Goal: Transaction & Acquisition: Purchase product/service

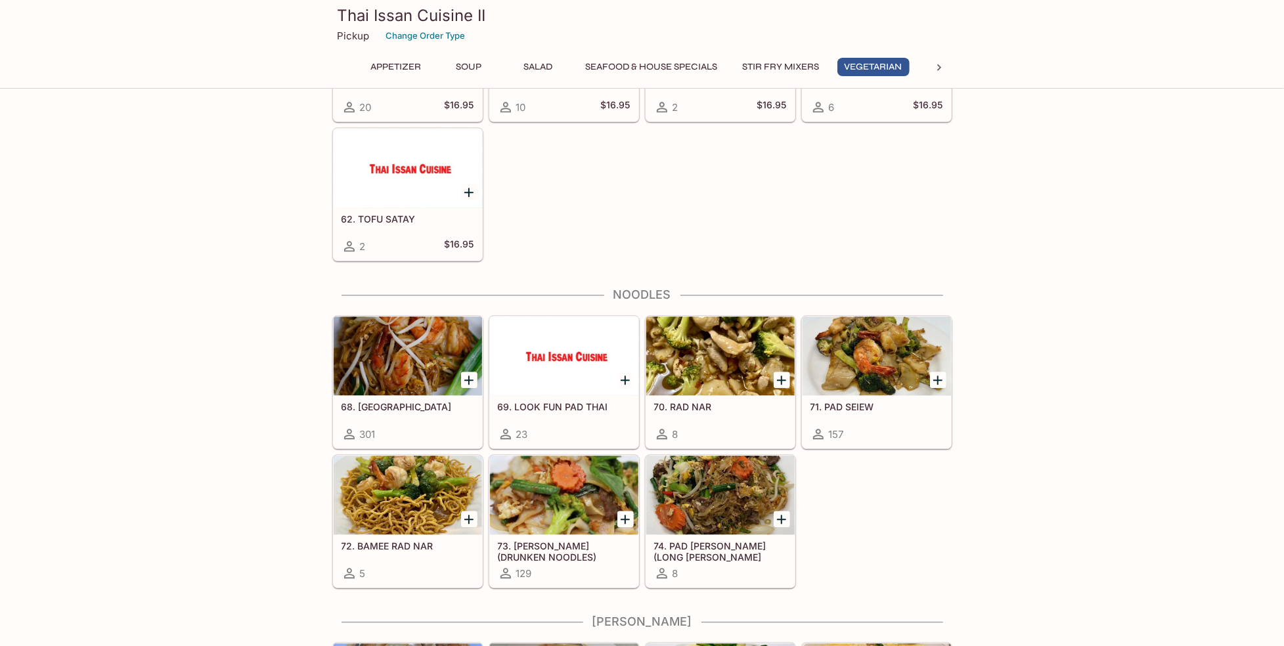
scroll to position [2168, 0]
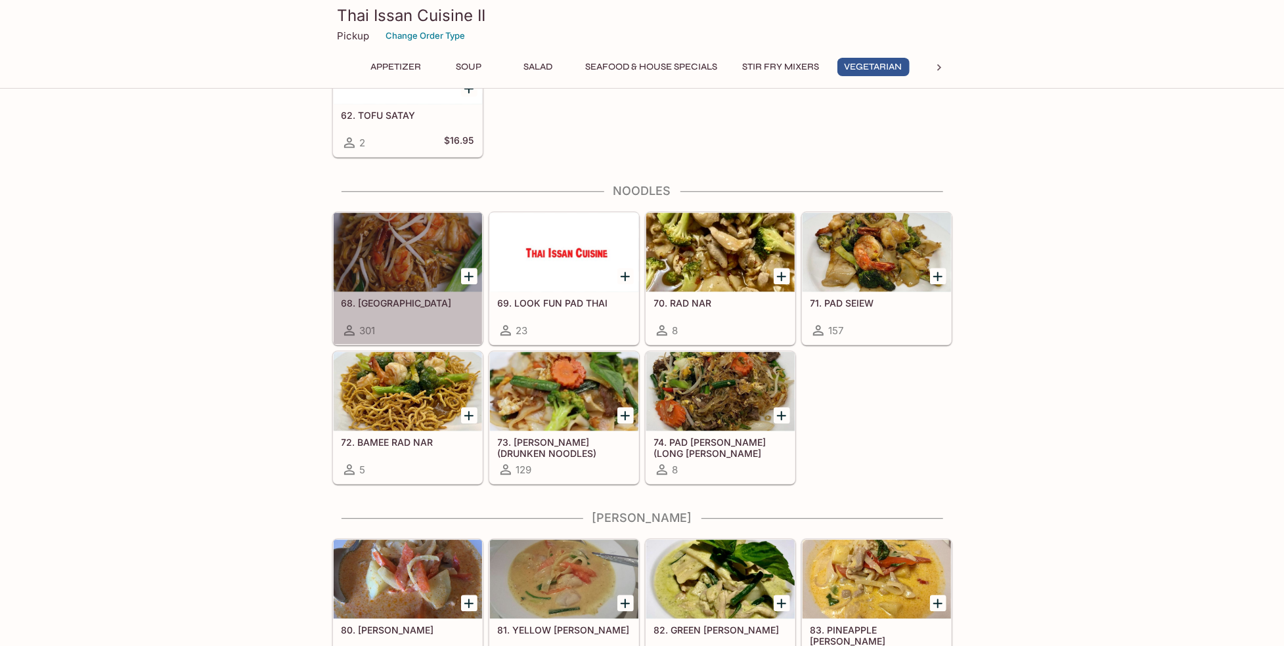
click at [412, 254] on div at bounding box center [408, 252] width 148 height 79
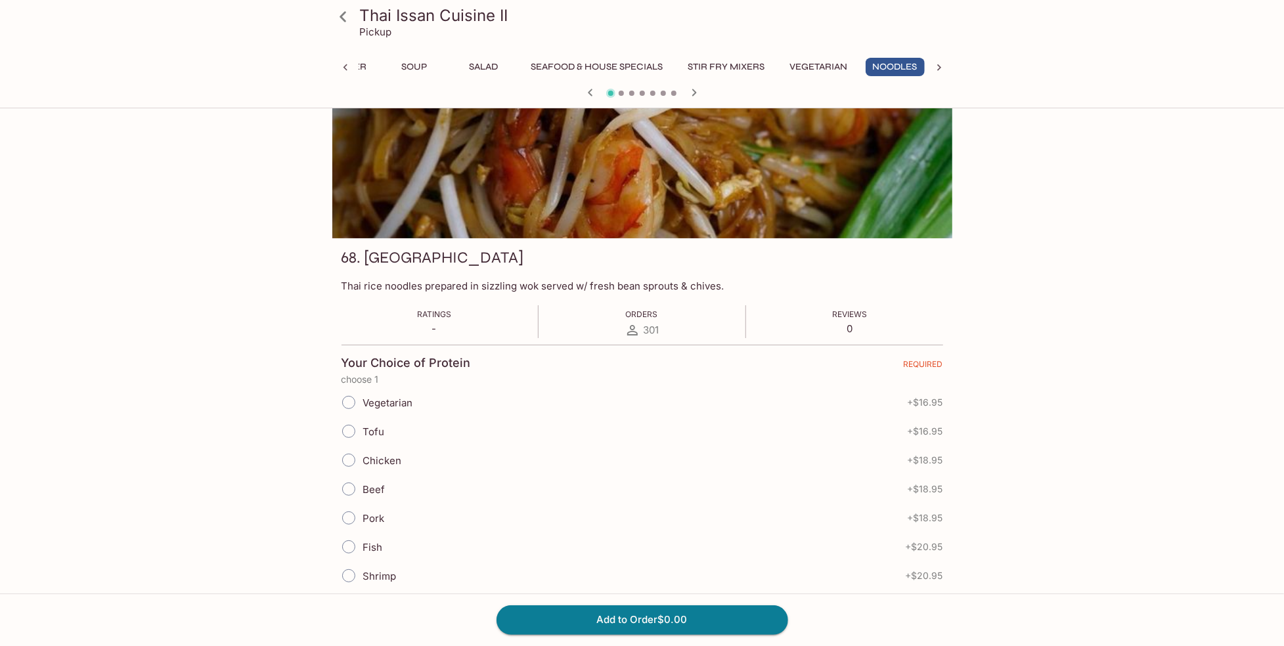
scroll to position [66, 0]
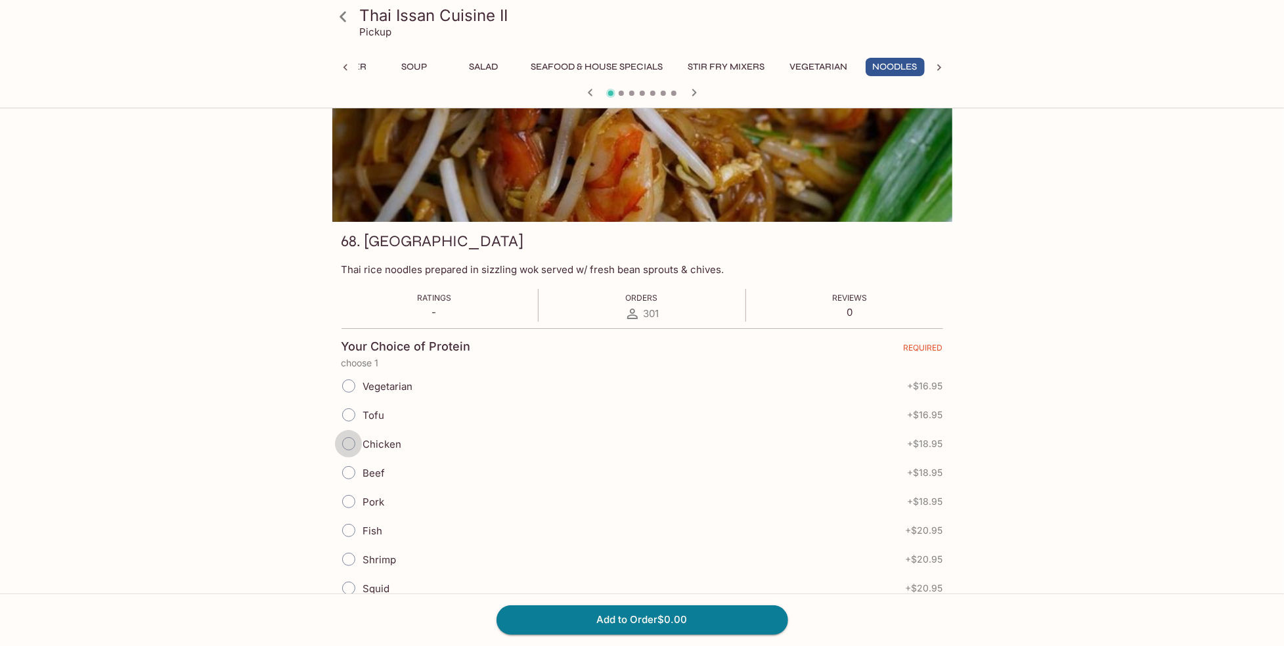
click at [351, 438] on input "Chicken" at bounding box center [349, 444] width 28 height 28
radio input "true"
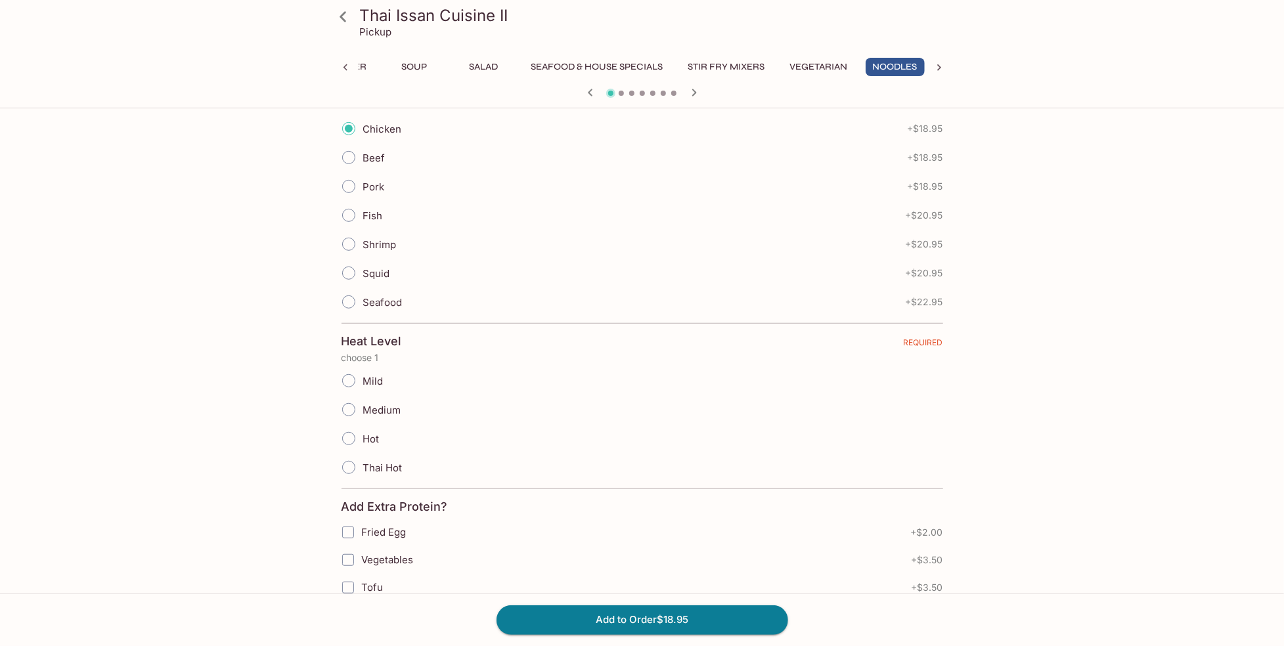
scroll to position [394, 0]
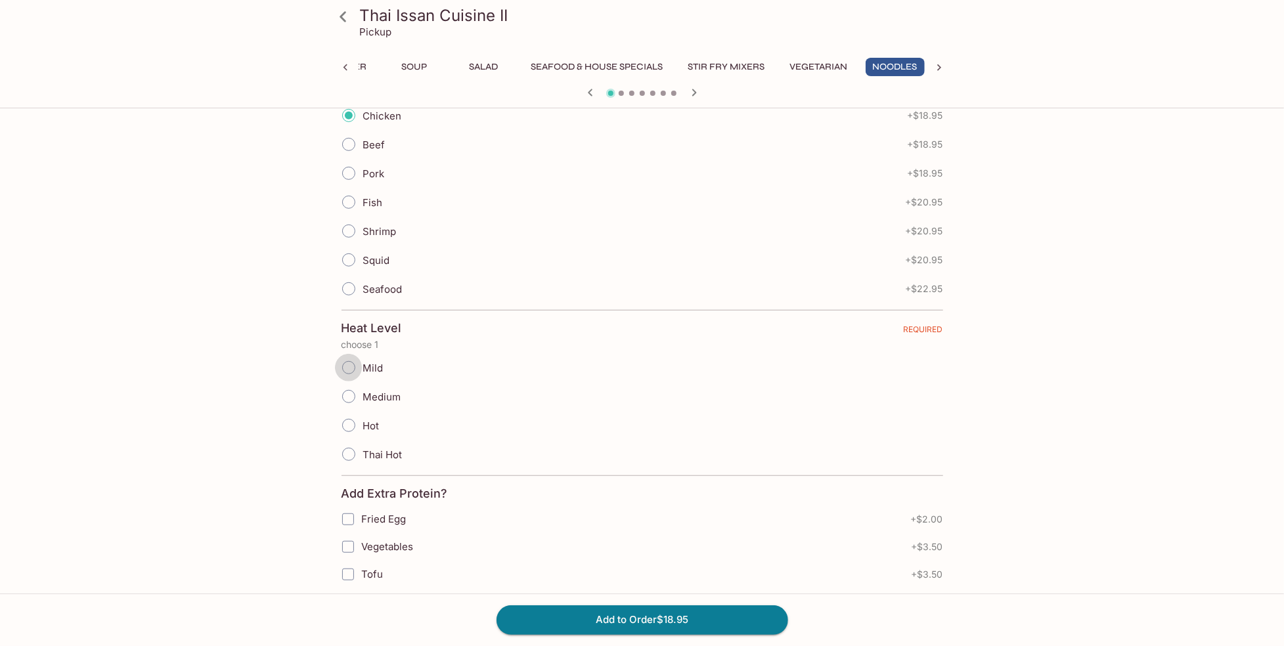
click at [348, 365] on input "Mild" at bounding box center [349, 368] width 28 height 28
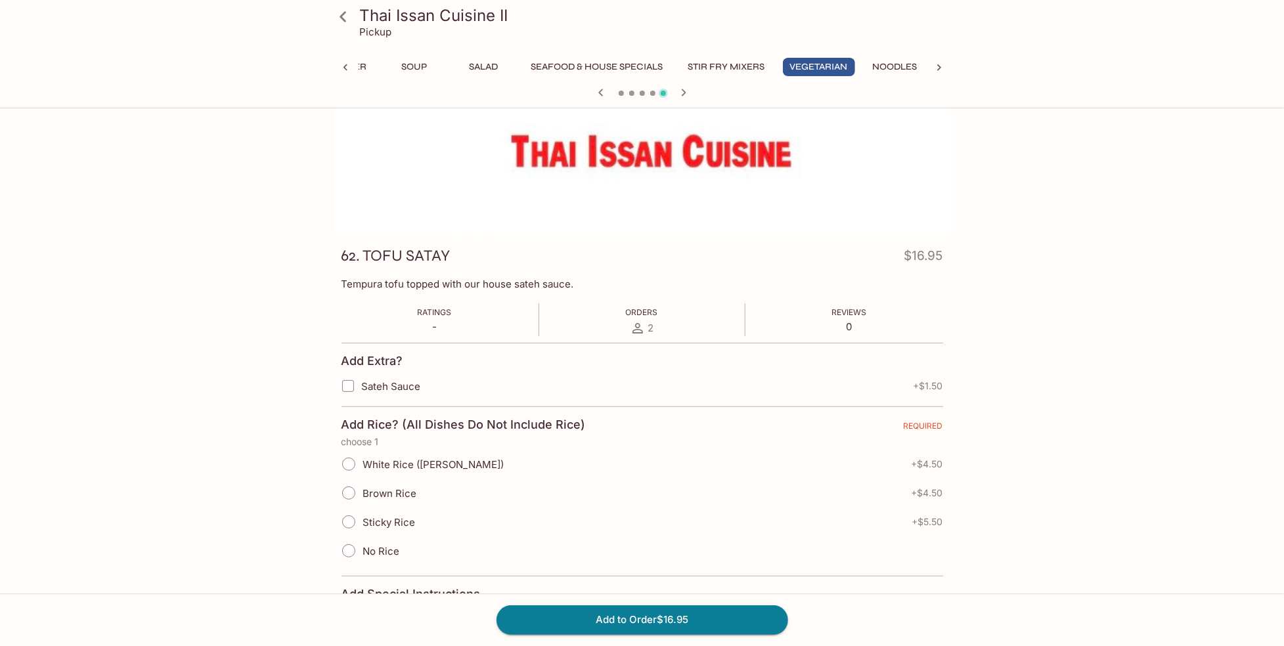
scroll to position [0, 0]
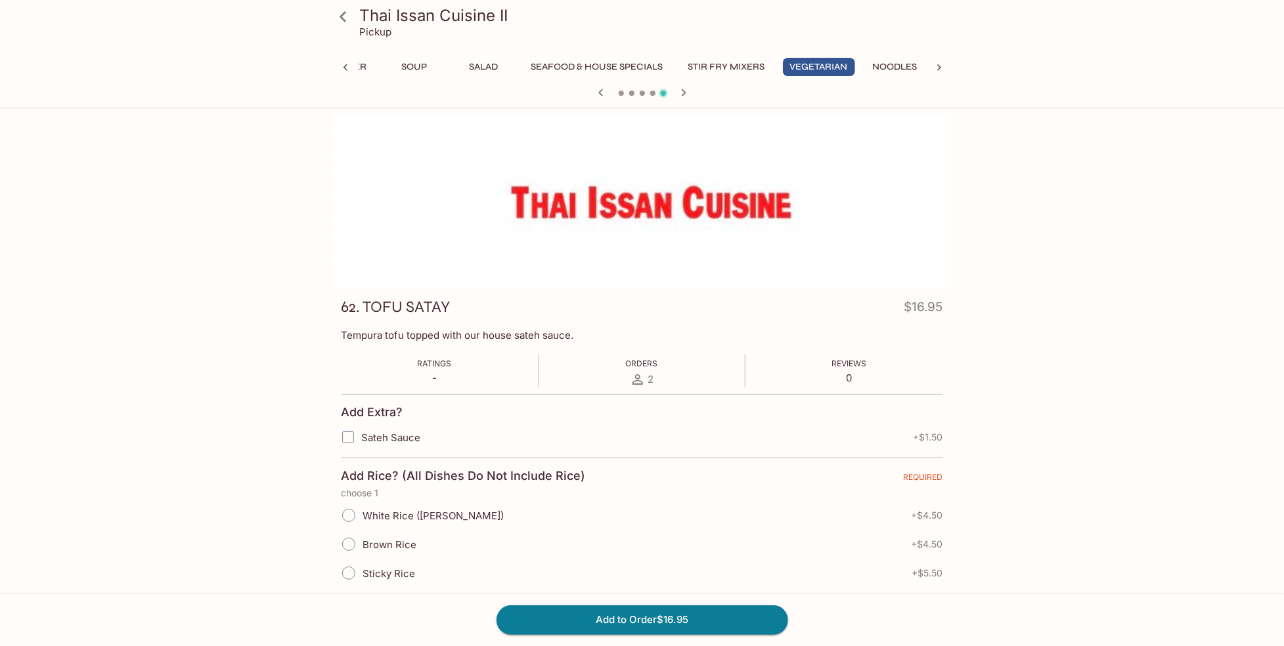
click at [600, 91] on icon "button" at bounding box center [601, 92] width 5 height 7
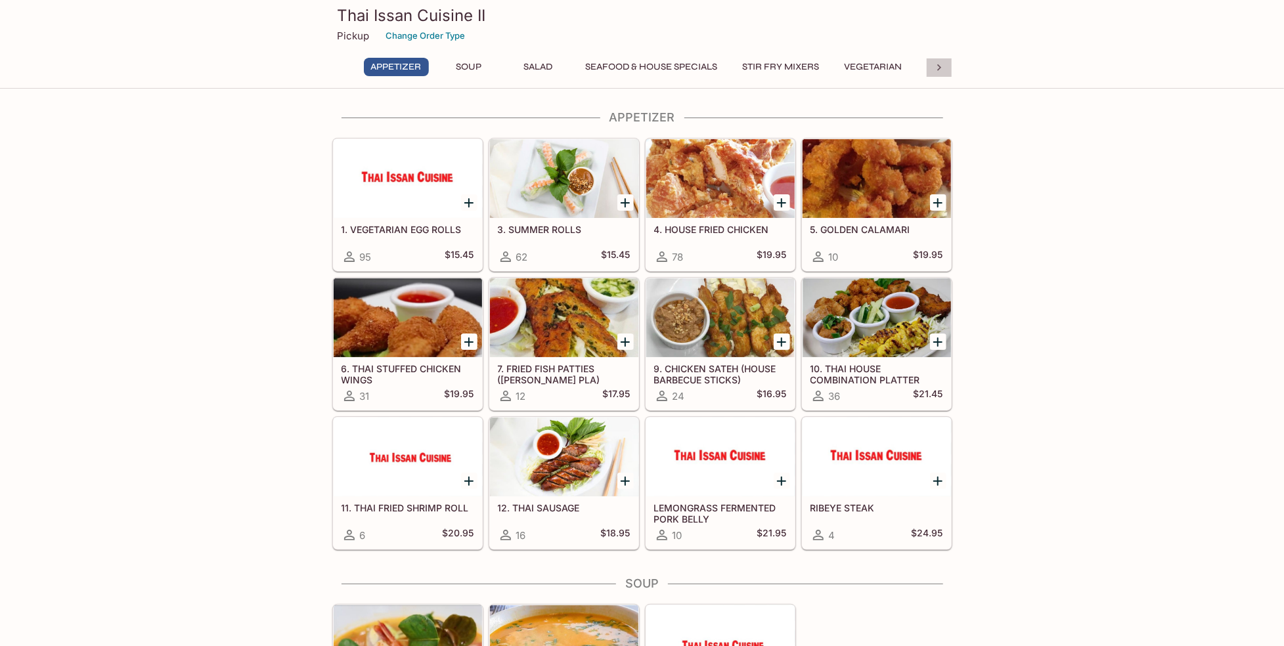
click at [936, 66] on icon at bounding box center [939, 67] width 13 height 13
click at [602, 64] on button "Noodles" at bounding box center [606, 67] width 59 height 18
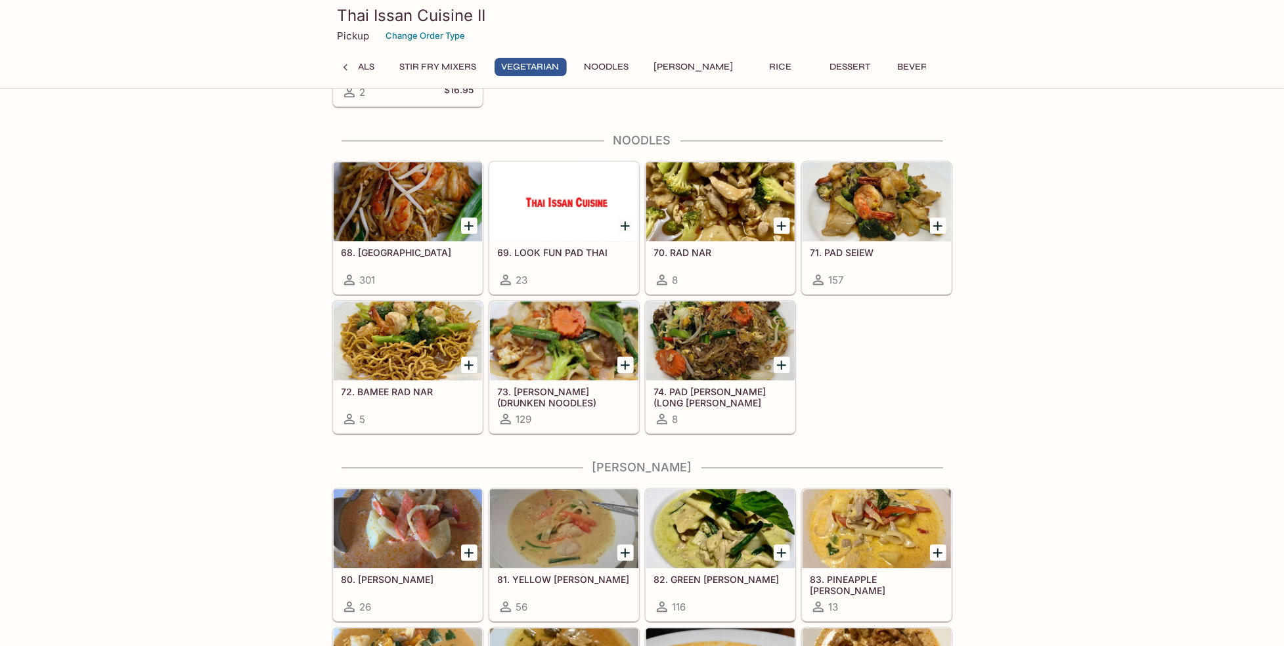
scroll to position [2222, 0]
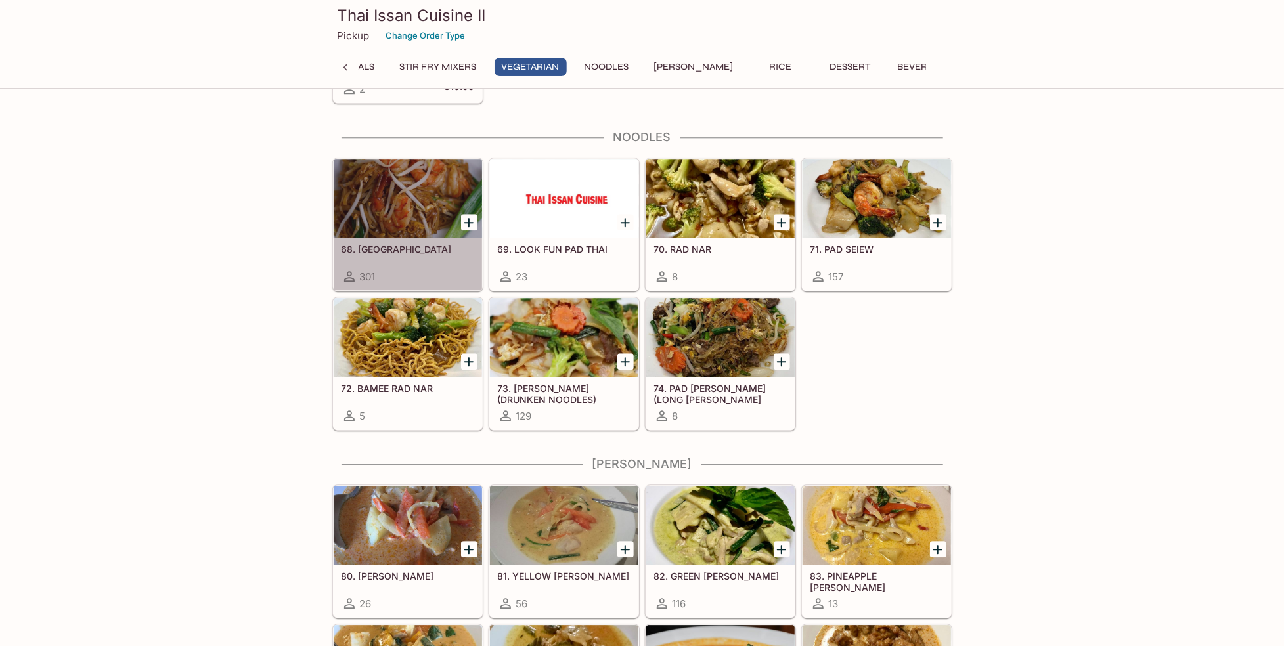
click at [422, 204] on div at bounding box center [408, 198] width 148 height 79
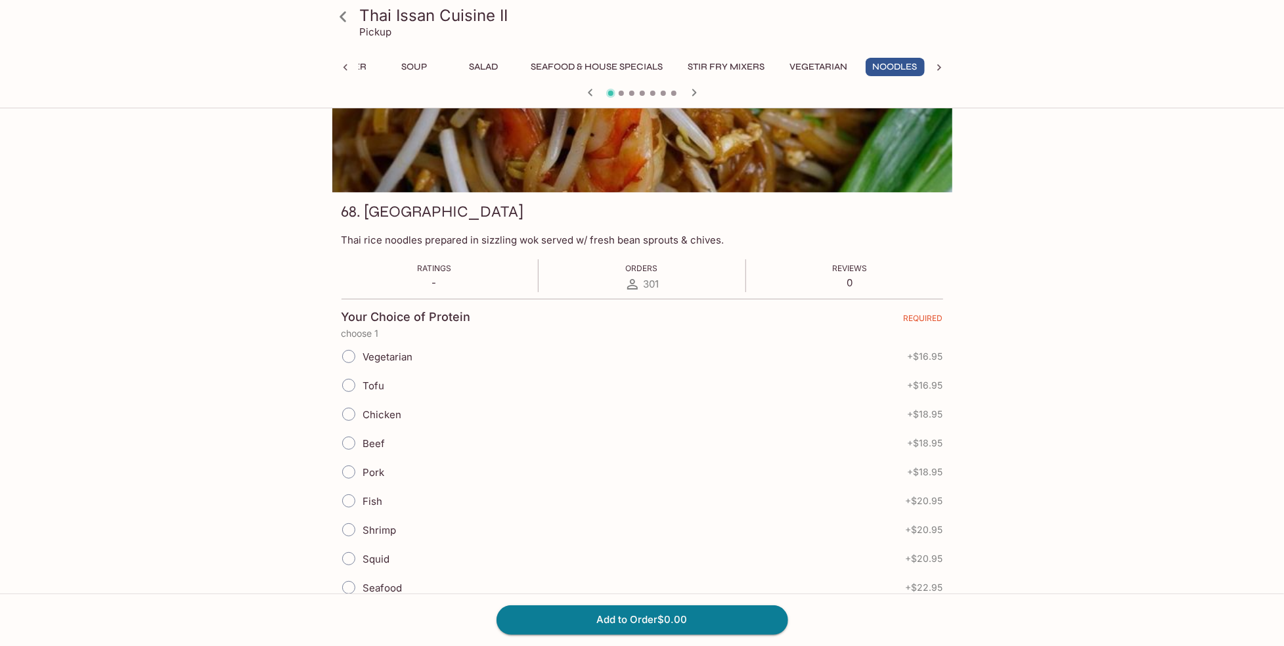
scroll to position [197, 0]
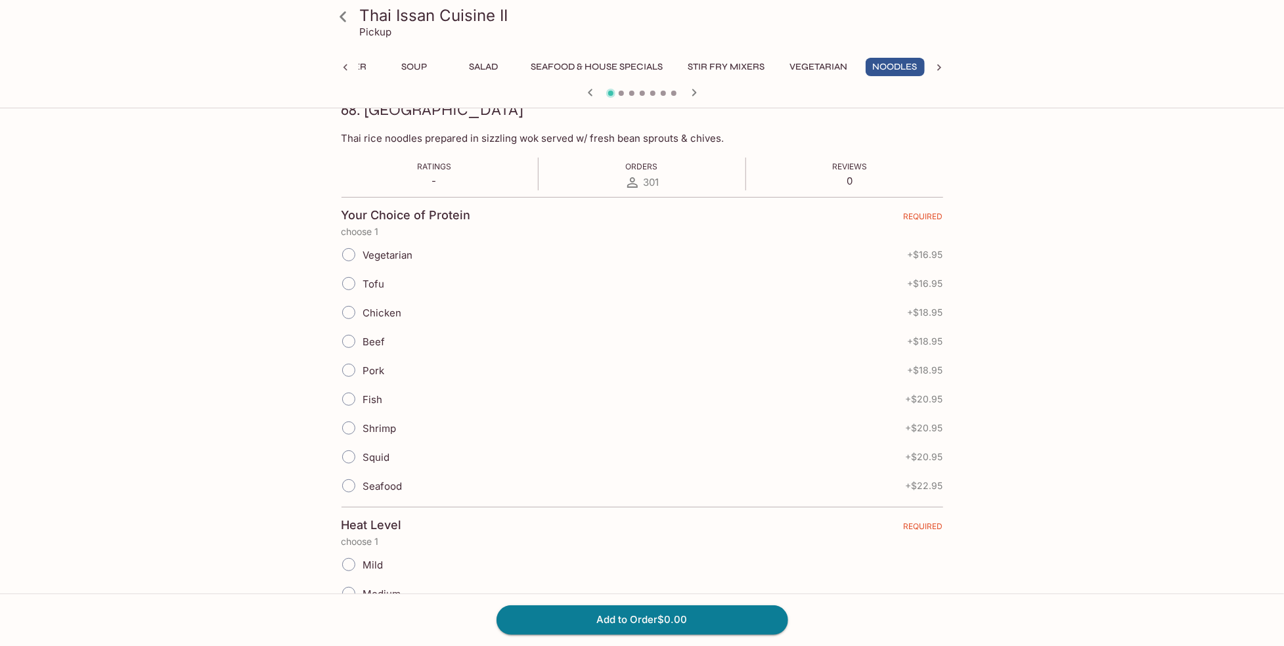
click at [345, 312] on input "Chicken" at bounding box center [349, 313] width 28 height 28
radio input "true"
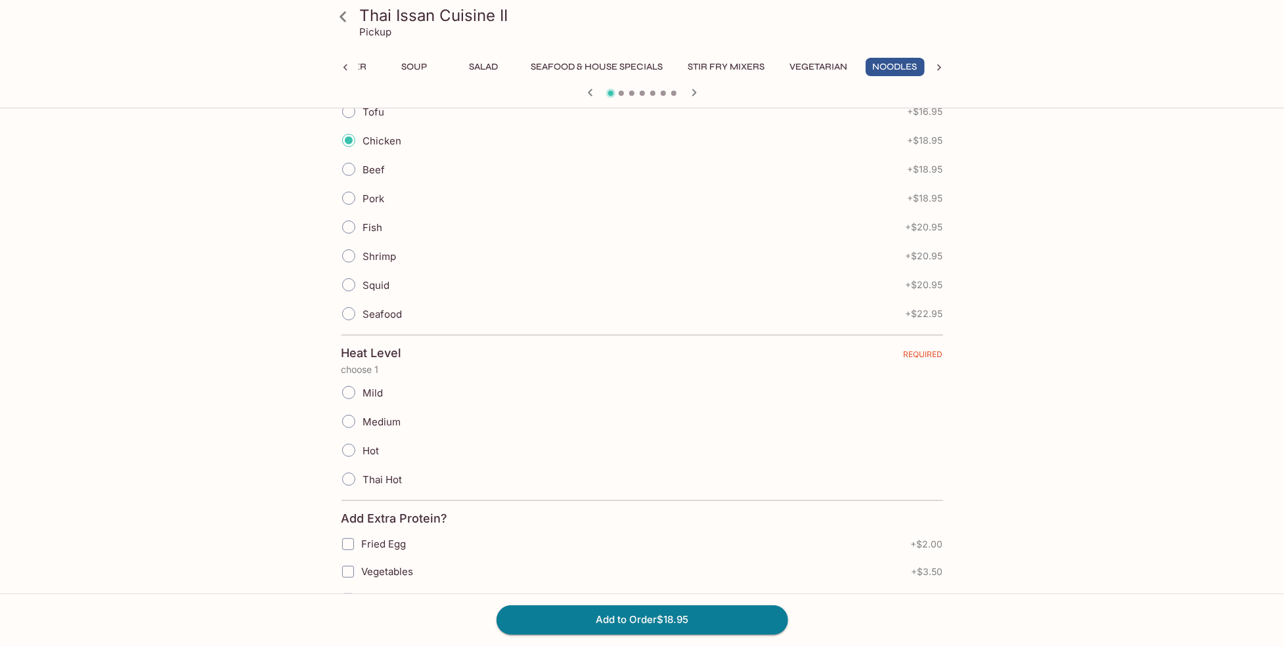
scroll to position [394, 0]
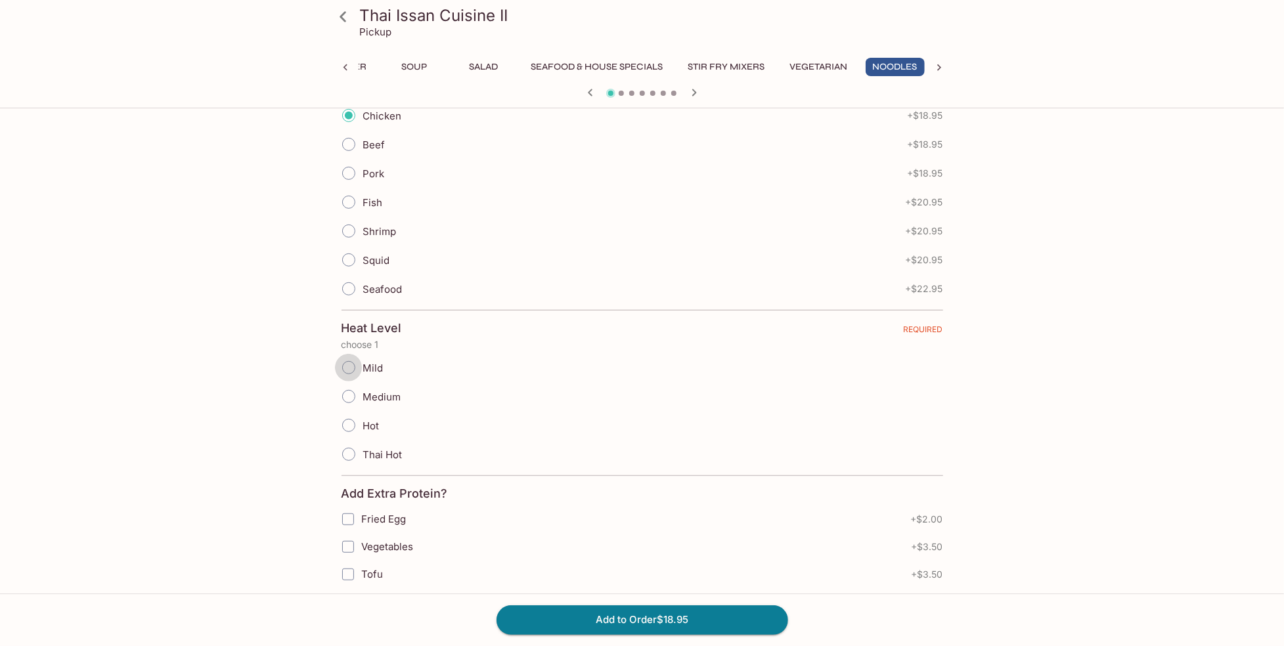
click at [350, 359] on input "Mild" at bounding box center [349, 368] width 28 height 28
radio input "true"
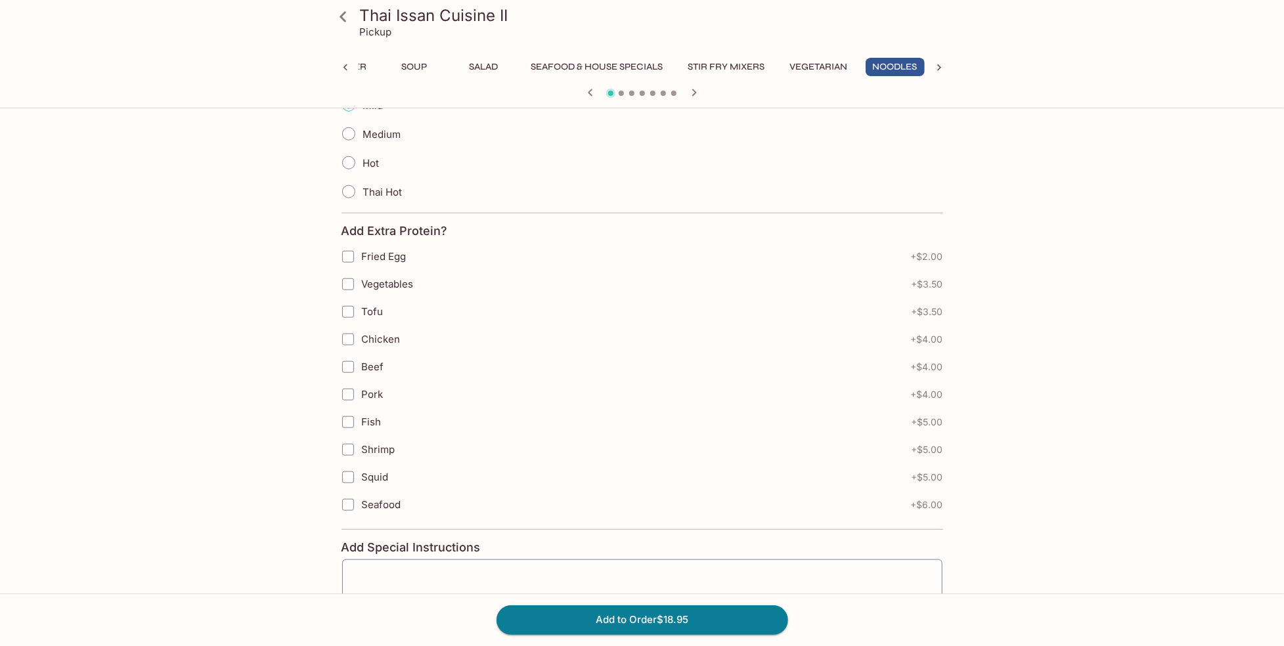
scroll to position [723, 0]
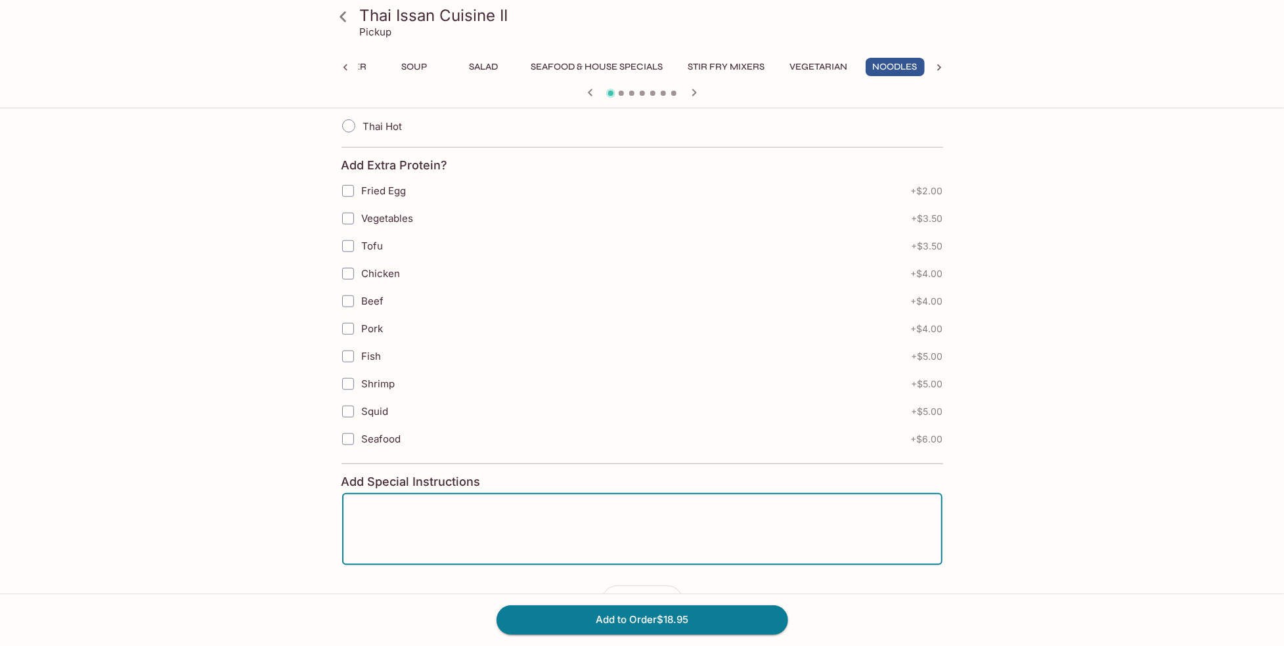
click at [367, 505] on textarea at bounding box center [642, 530] width 582 height 50
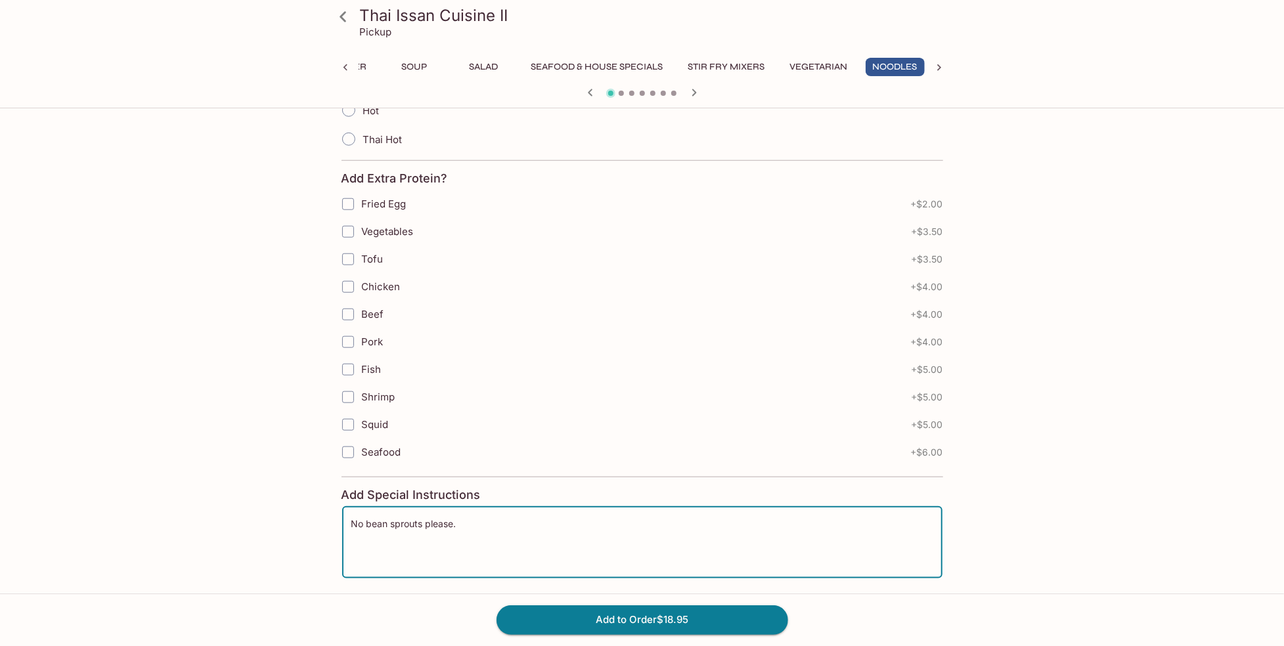
scroll to position [748, 0]
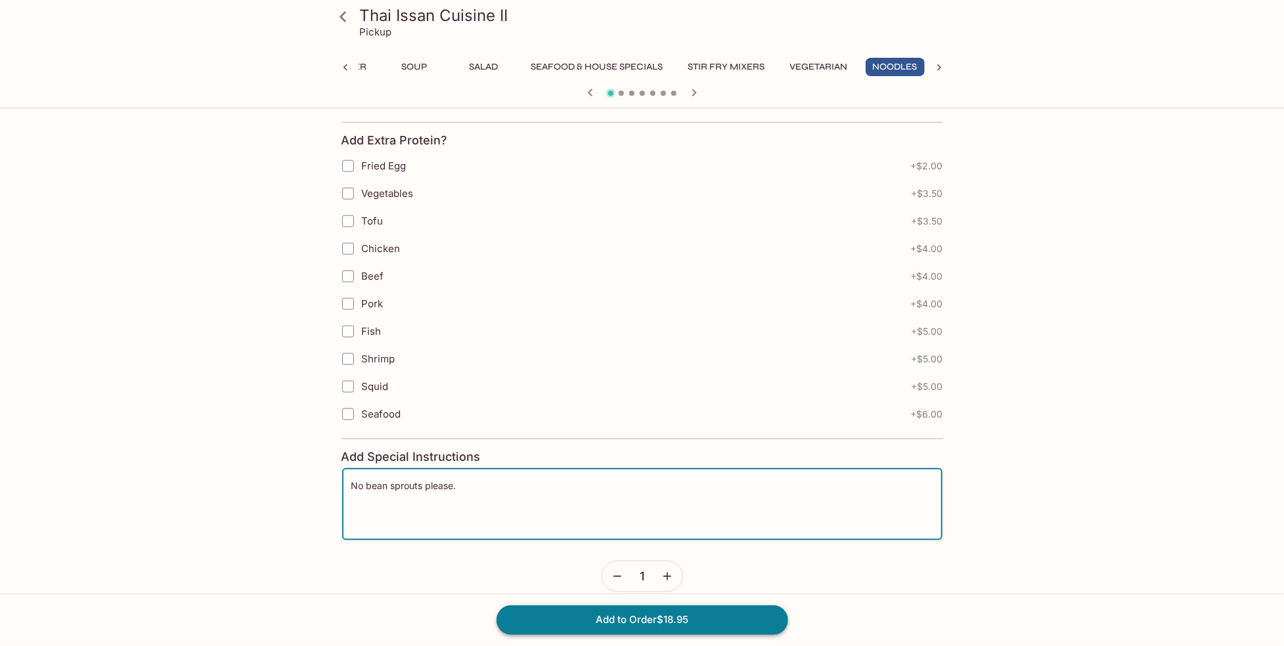
type textarea "No bean sprouts please."
click at [579, 620] on button "Add to Order $18.95" at bounding box center [643, 620] width 292 height 29
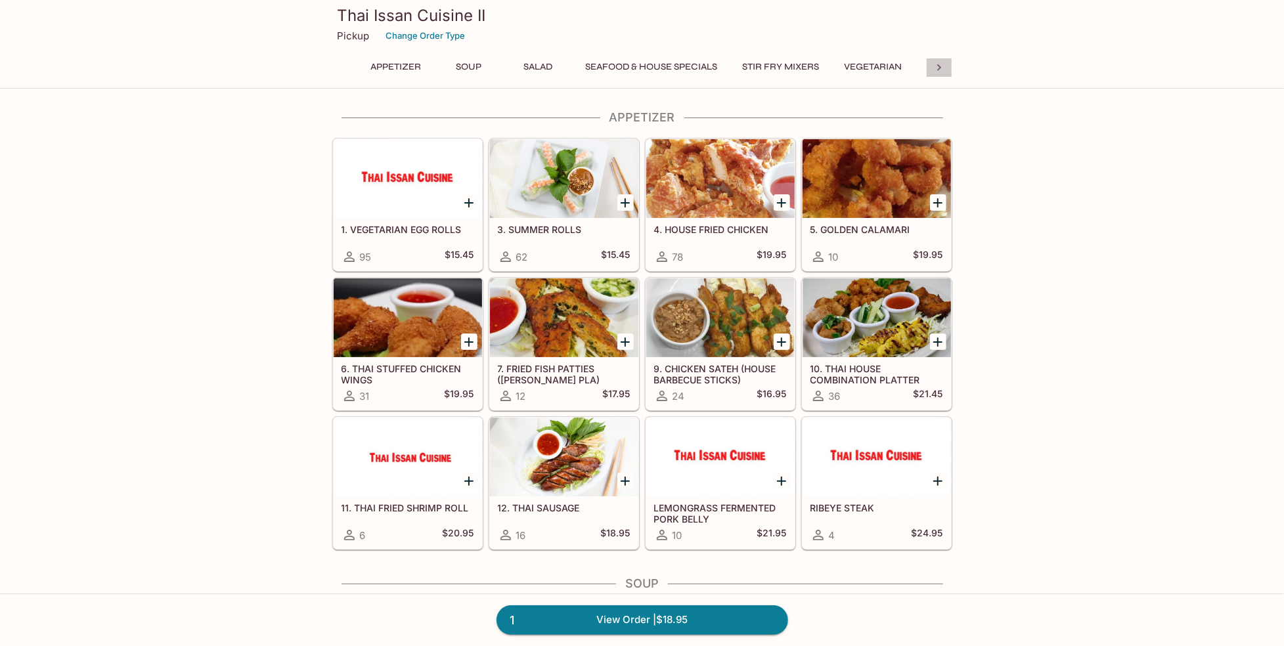
click at [934, 66] on icon at bounding box center [939, 67] width 13 height 13
click at [617, 68] on button "Noodles" at bounding box center [606, 67] width 59 height 18
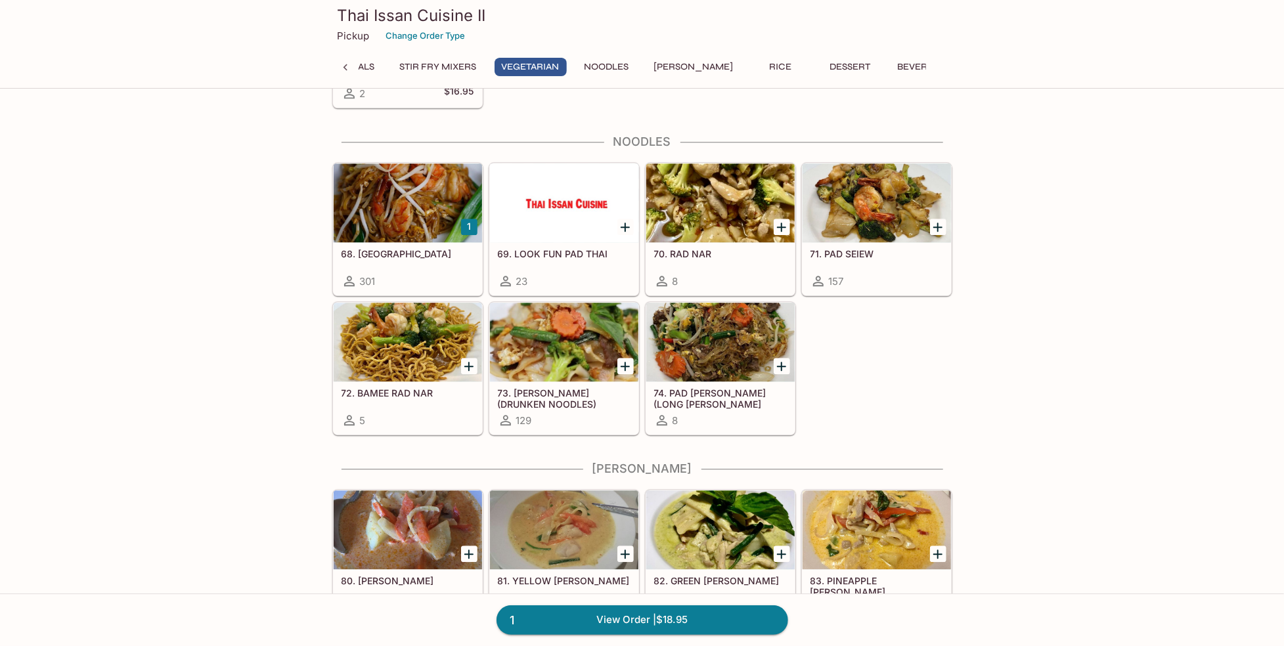
scroll to position [2222, 0]
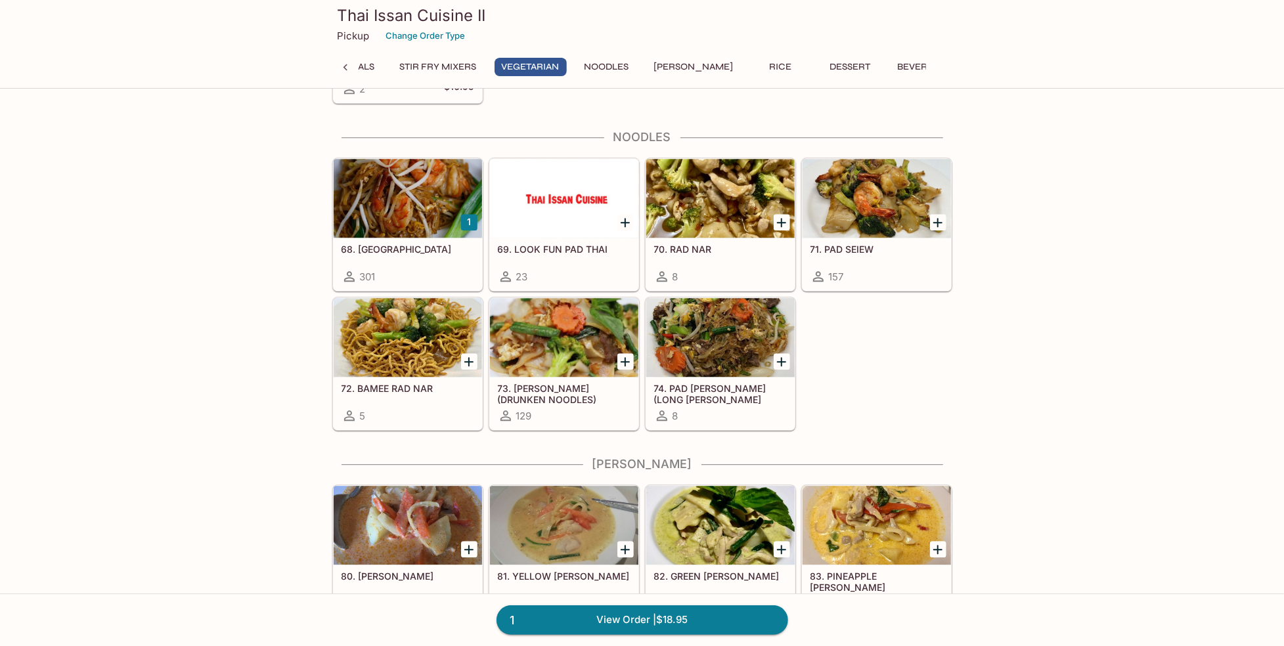
click at [859, 183] on div at bounding box center [877, 198] width 148 height 79
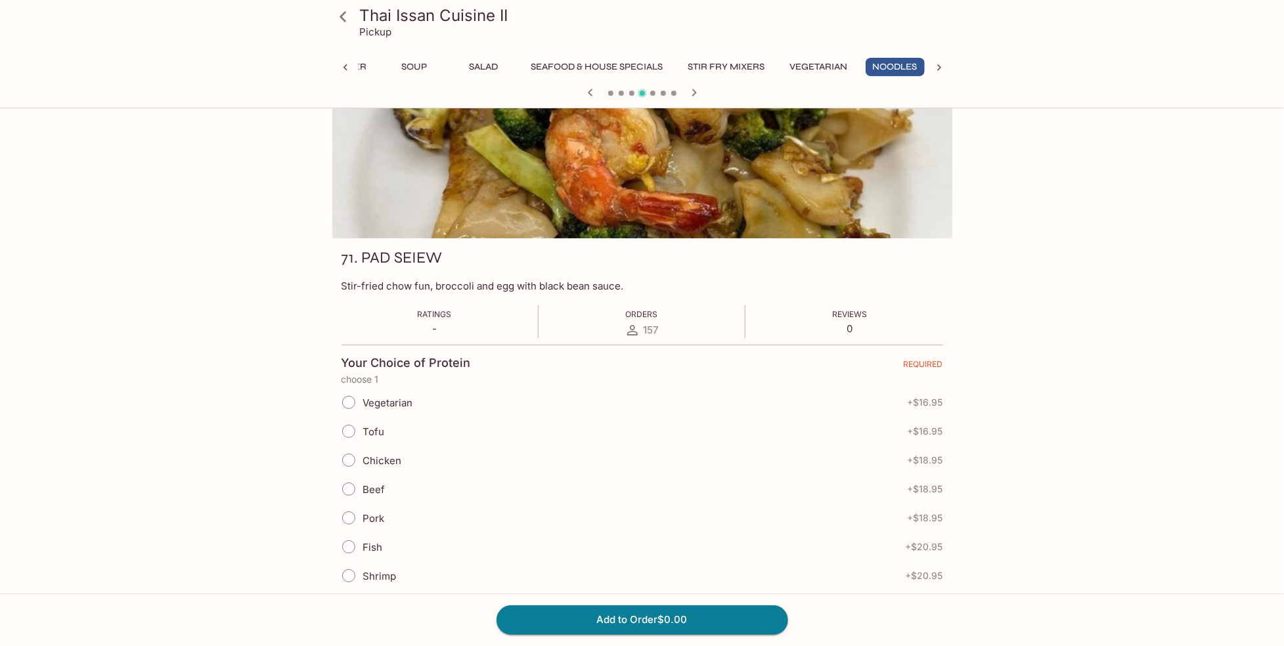
scroll to position [66, 0]
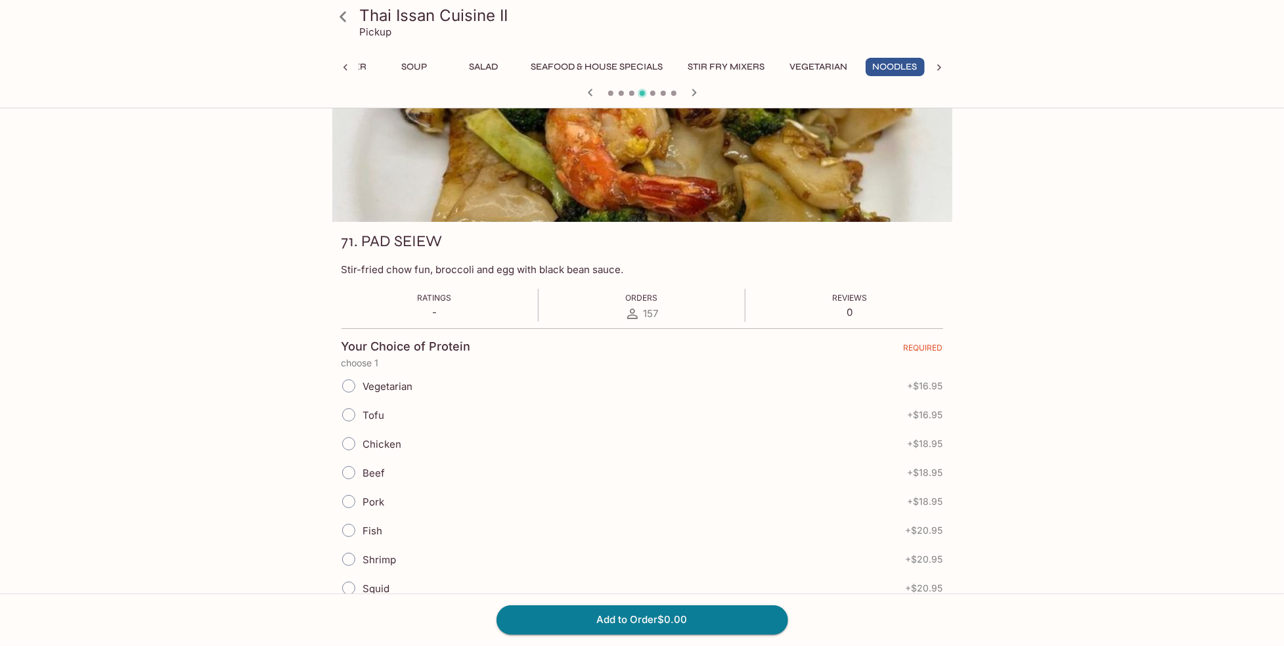
click at [350, 466] on input "Beef" at bounding box center [349, 473] width 28 height 28
radio input "true"
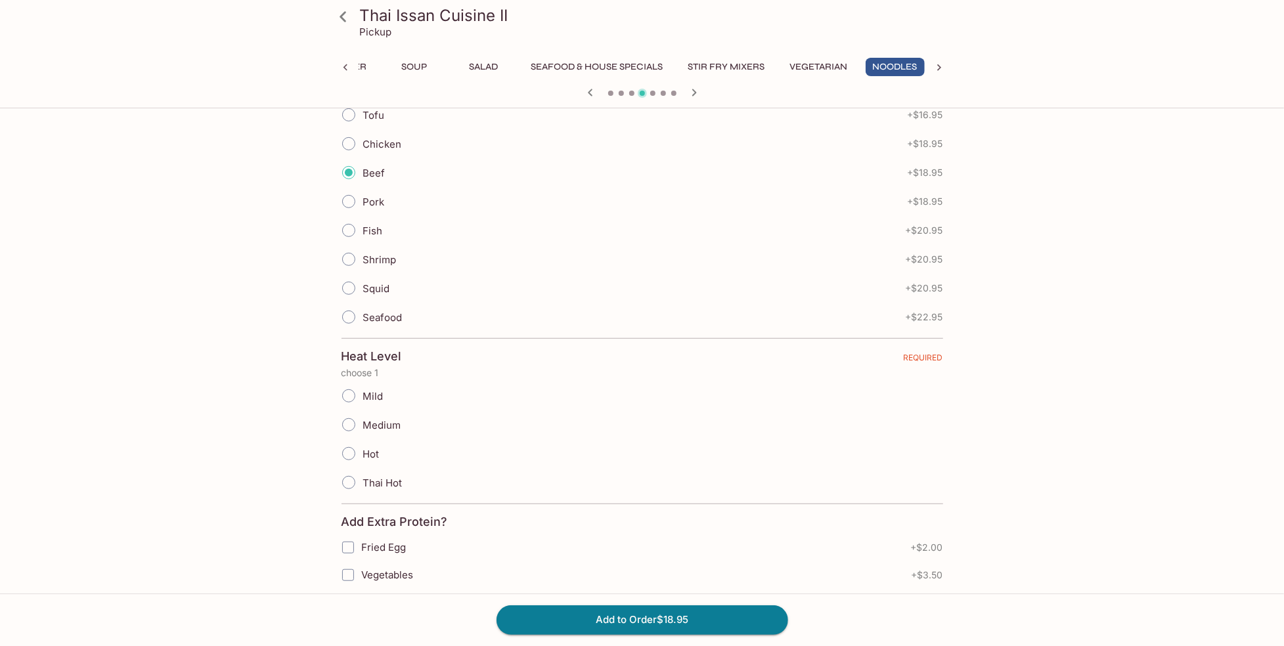
scroll to position [460, 0]
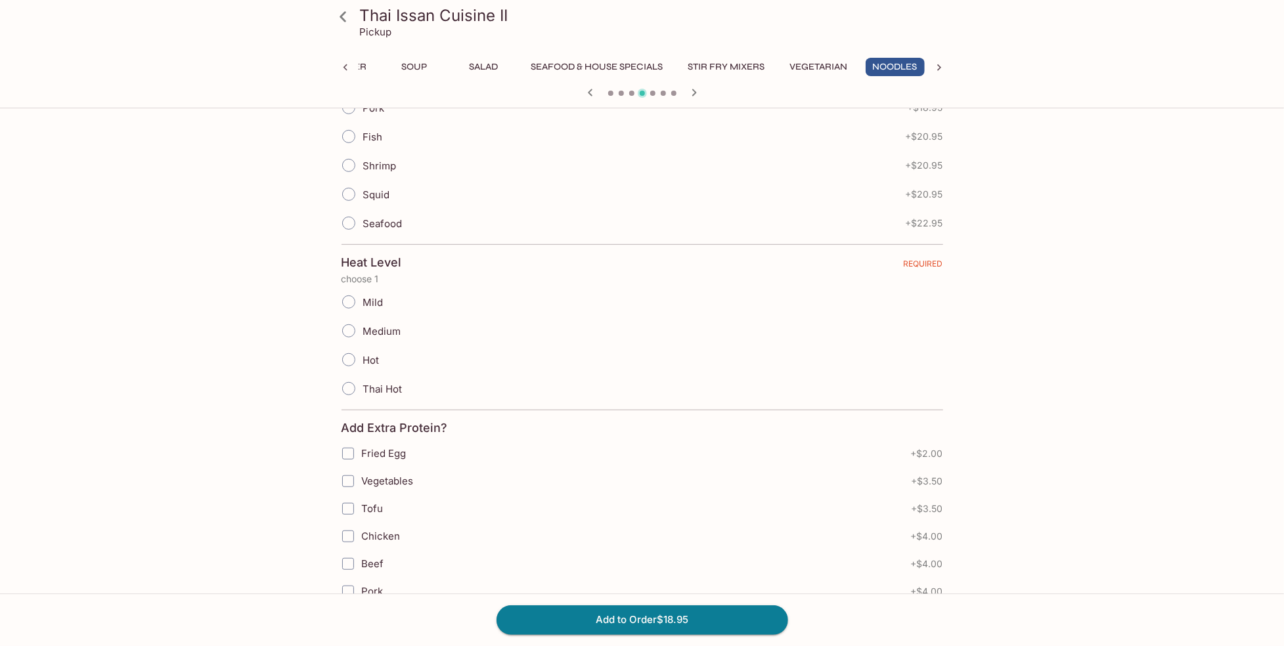
click at [344, 292] on input "Mild" at bounding box center [349, 302] width 28 height 28
radio input "true"
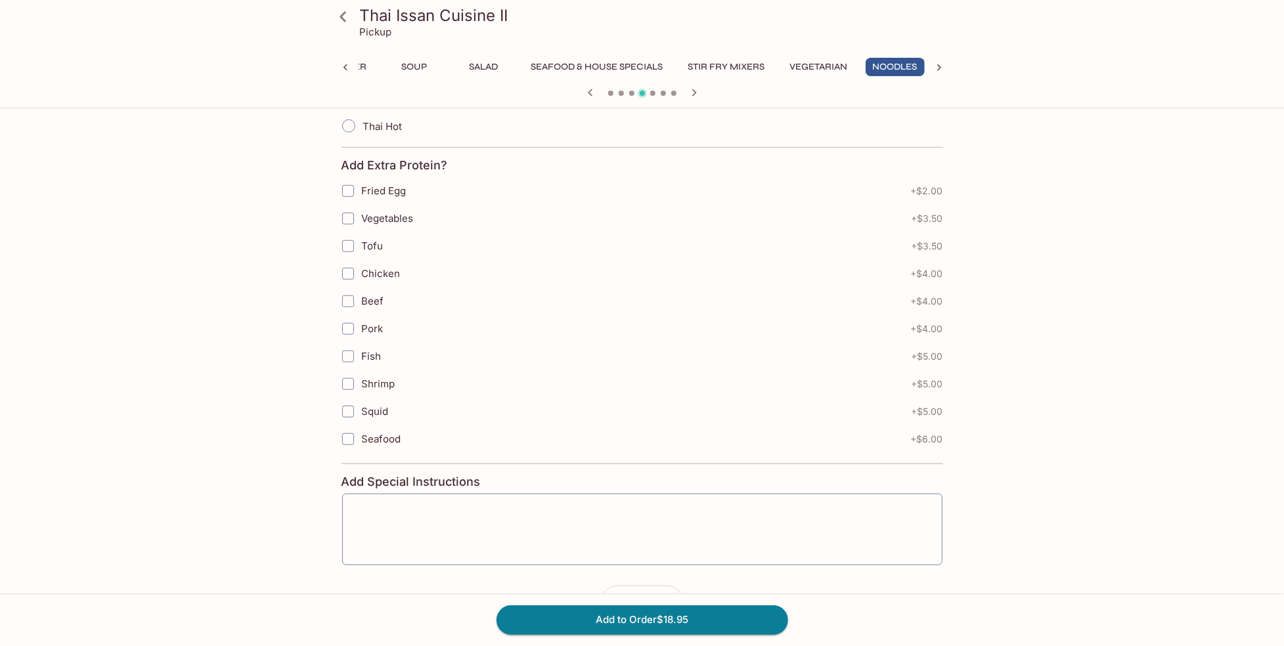
scroll to position [748, 0]
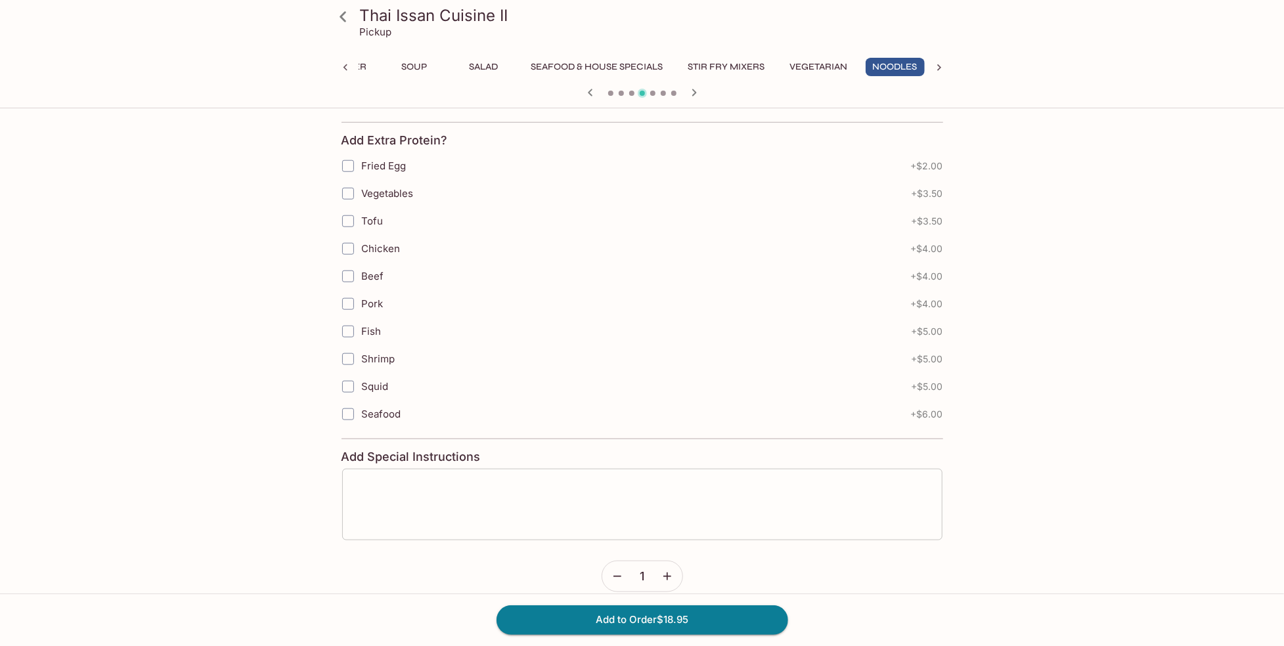
click at [497, 480] on textarea at bounding box center [642, 505] width 582 height 50
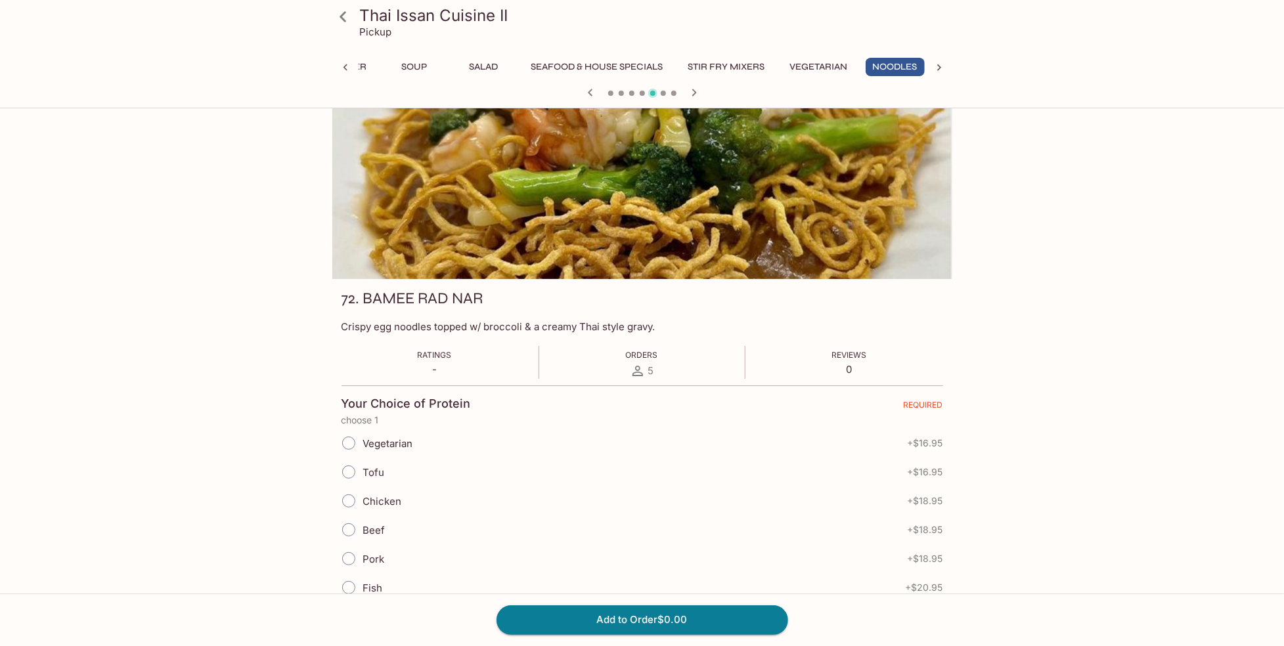
scroll to position [0, 0]
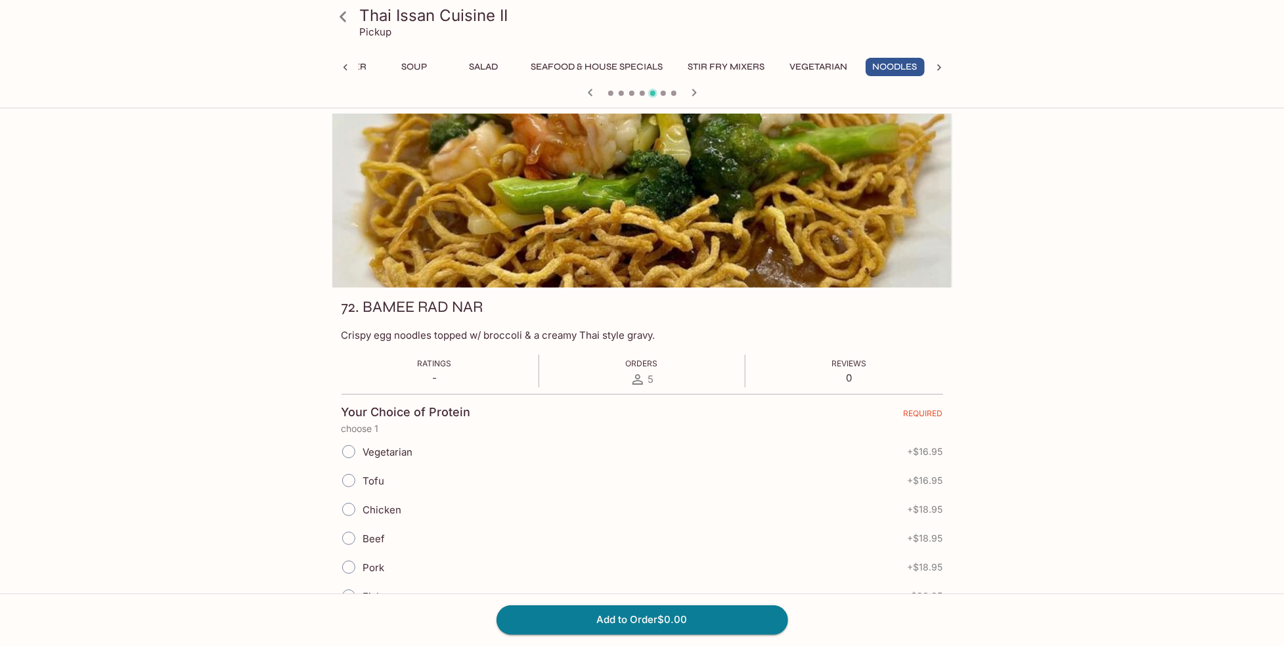
click at [590, 85] on icon "button" at bounding box center [591, 93] width 16 height 16
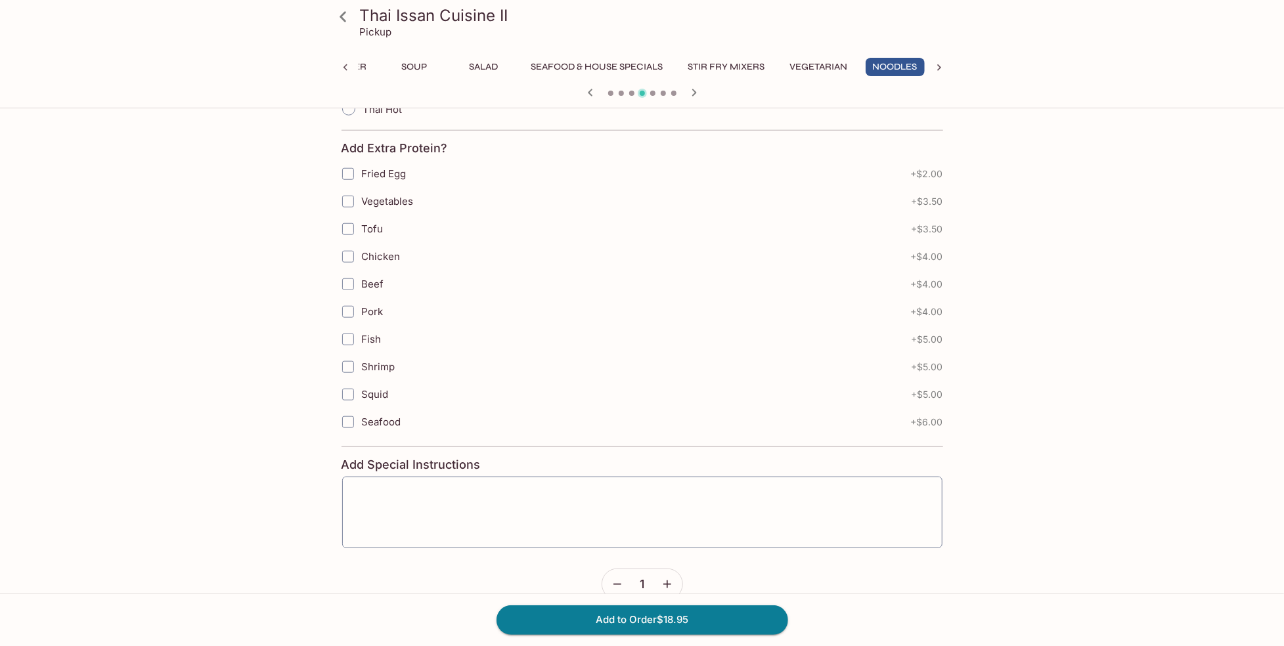
scroll to position [748, 0]
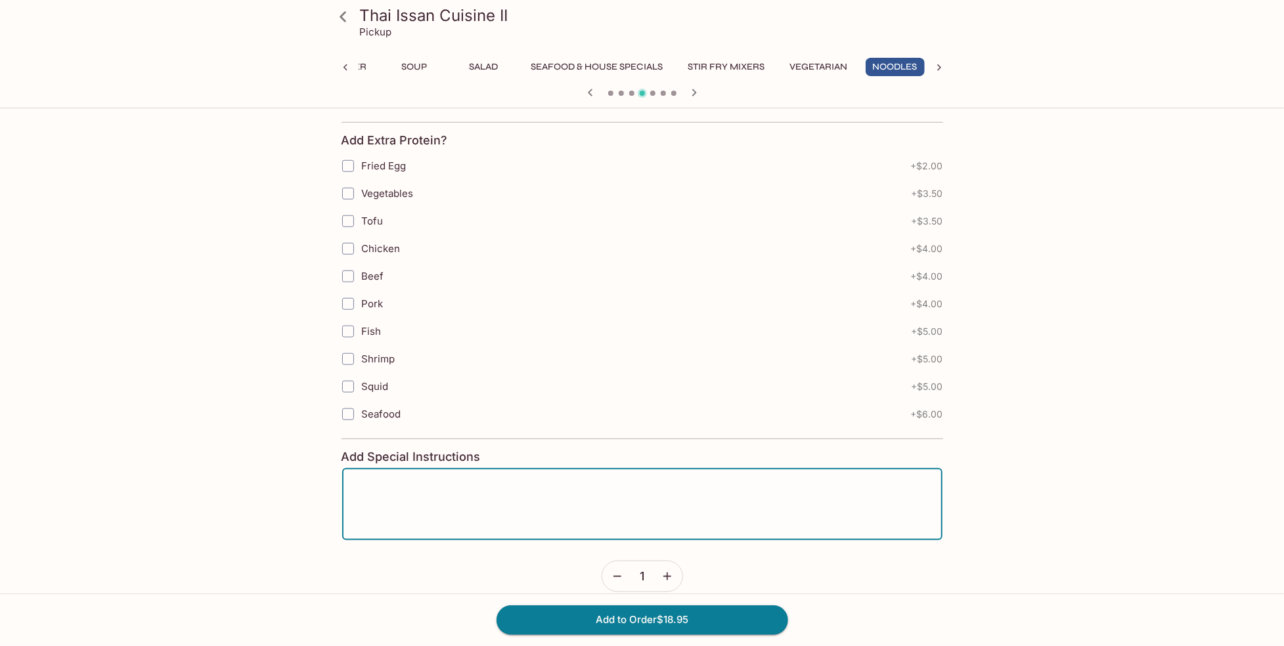
click at [452, 486] on textarea at bounding box center [642, 505] width 582 height 50
click at [627, 623] on button "Add to Order $18.95" at bounding box center [643, 620] width 292 height 29
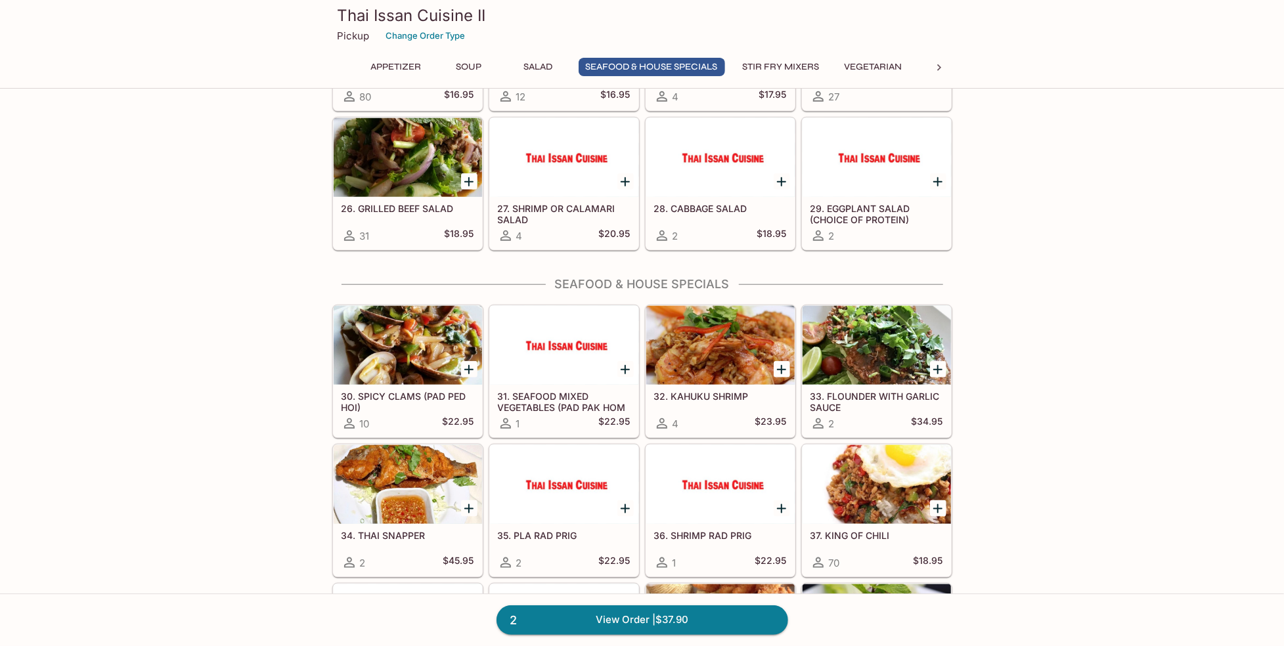
scroll to position [788, 0]
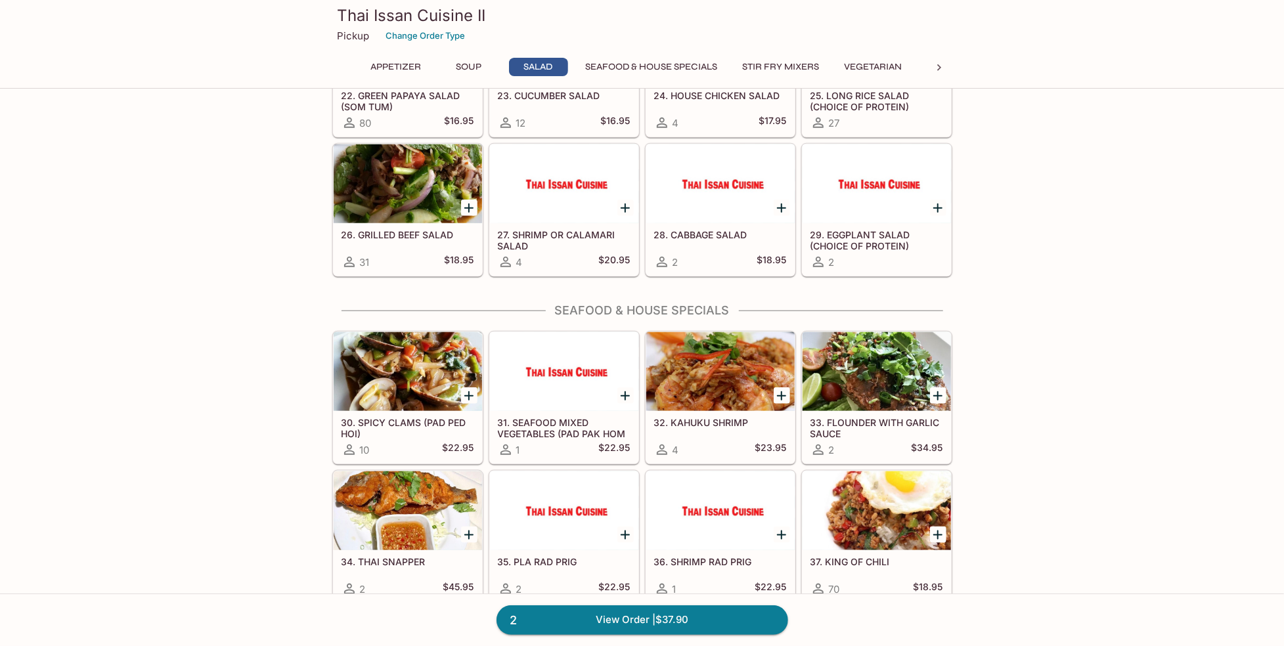
click at [939, 66] on icon at bounding box center [940, 67] width 4 height 7
click at [674, 67] on button "[PERSON_NAME]" at bounding box center [694, 67] width 94 height 18
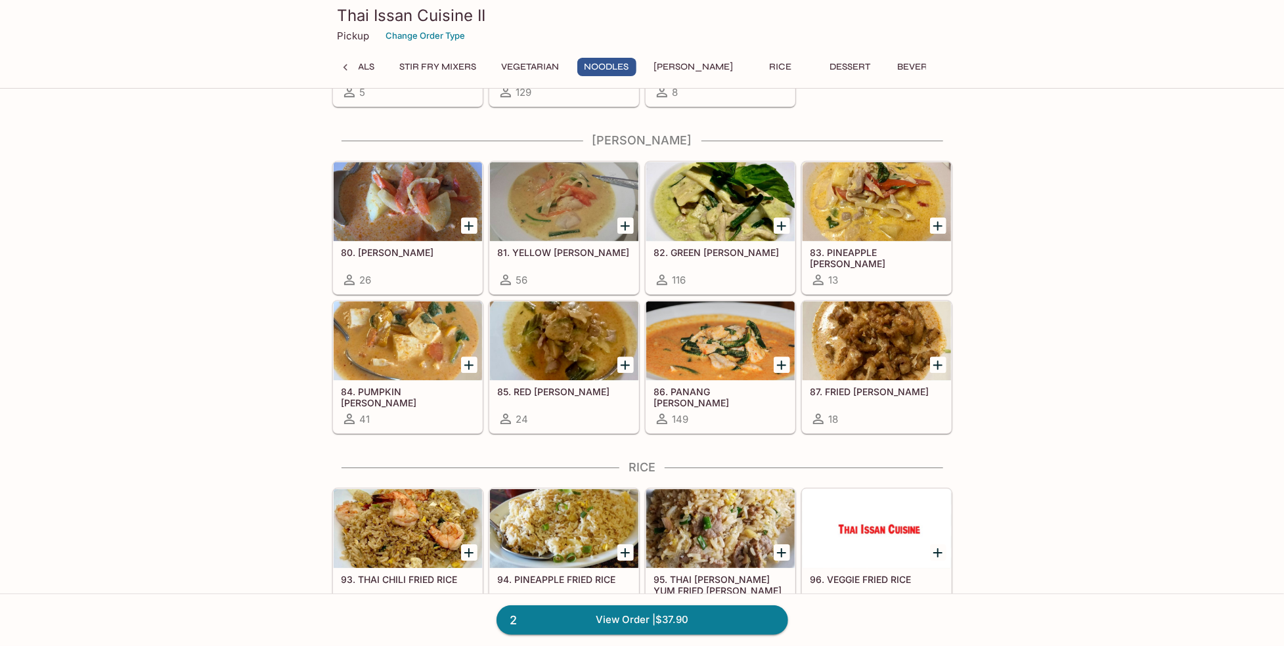
scroll to position [2546, 0]
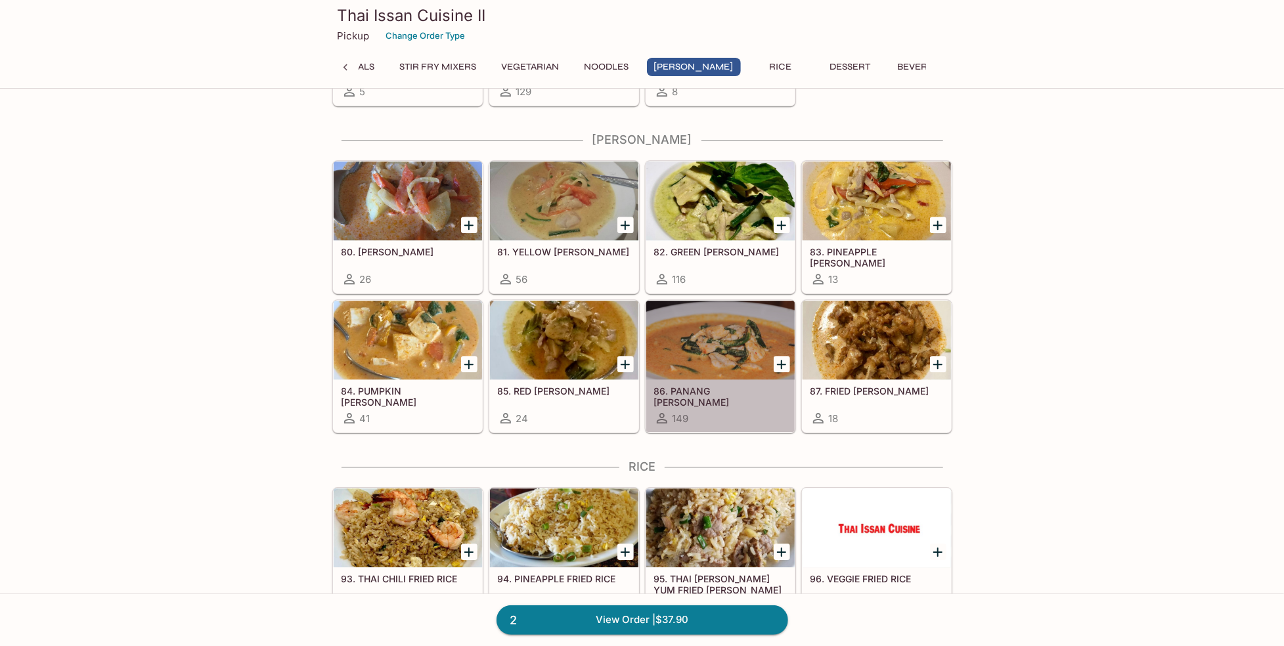
click at [739, 322] on div at bounding box center [720, 340] width 148 height 79
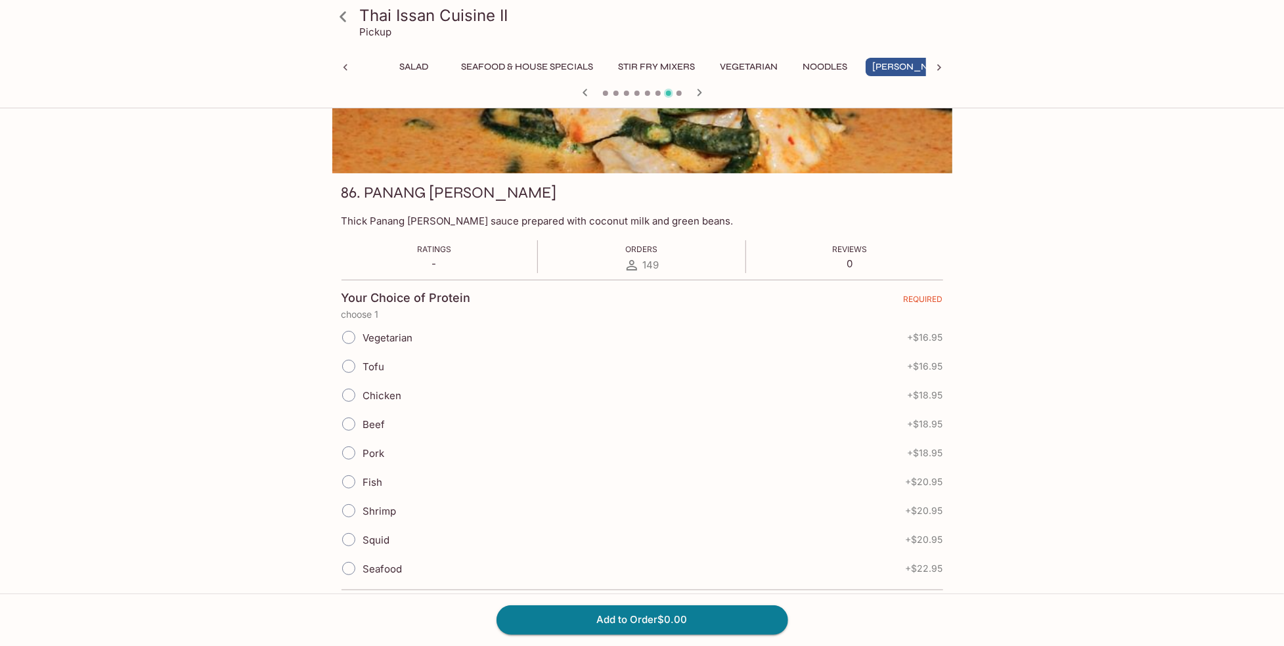
scroll to position [131, 0]
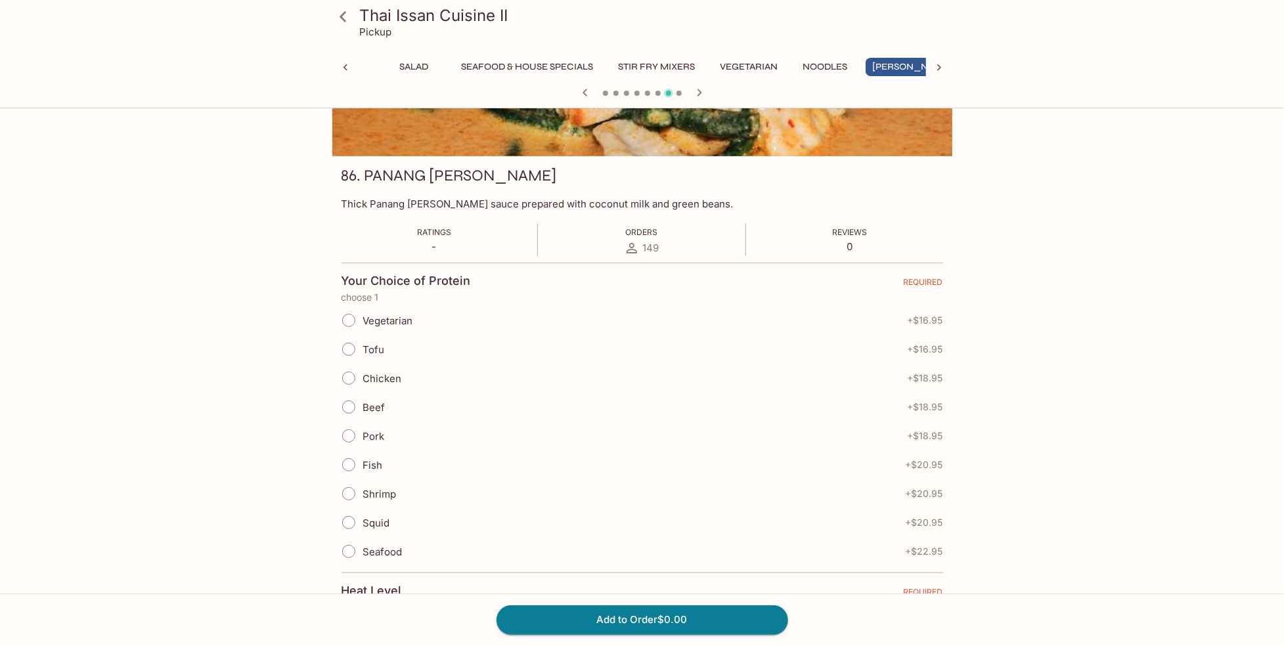
click at [347, 378] on input "Chicken" at bounding box center [349, 379] width 28 height 28
radio input "true"
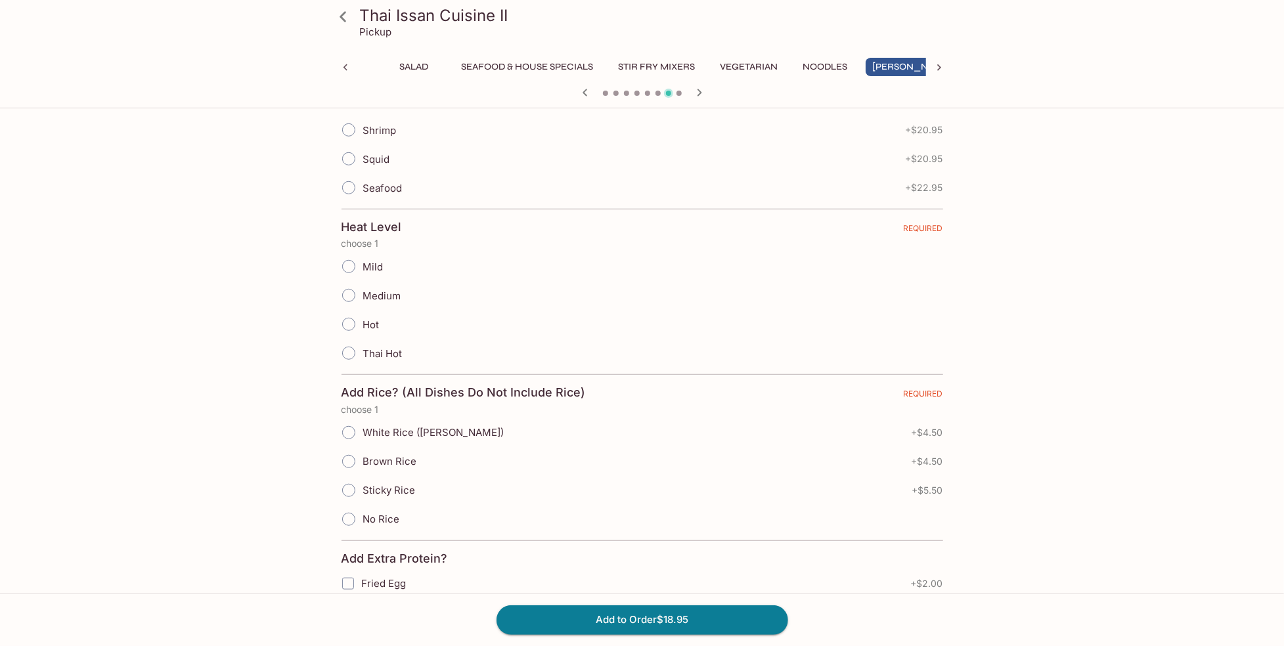
scroll to position [526, 0]
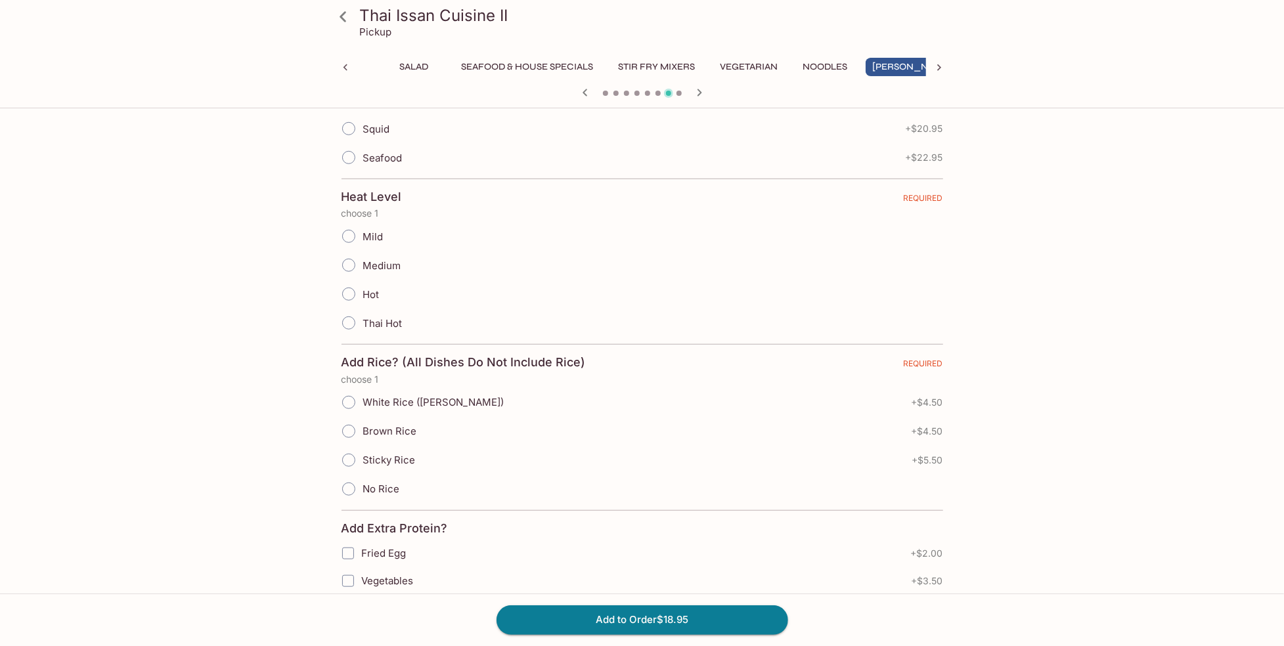
click at [351, 228] on input "Mild" at bounding box center [349, 237] width 28 height 28
radio input "true"
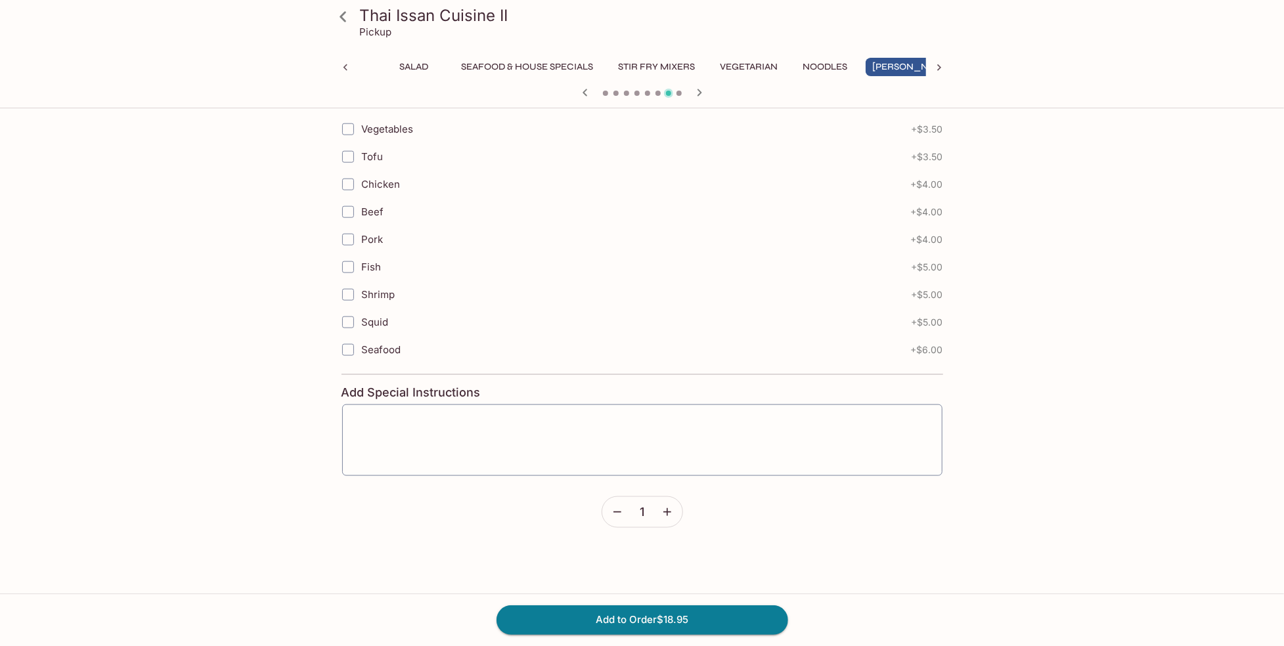
scroll to position [1051, 0]
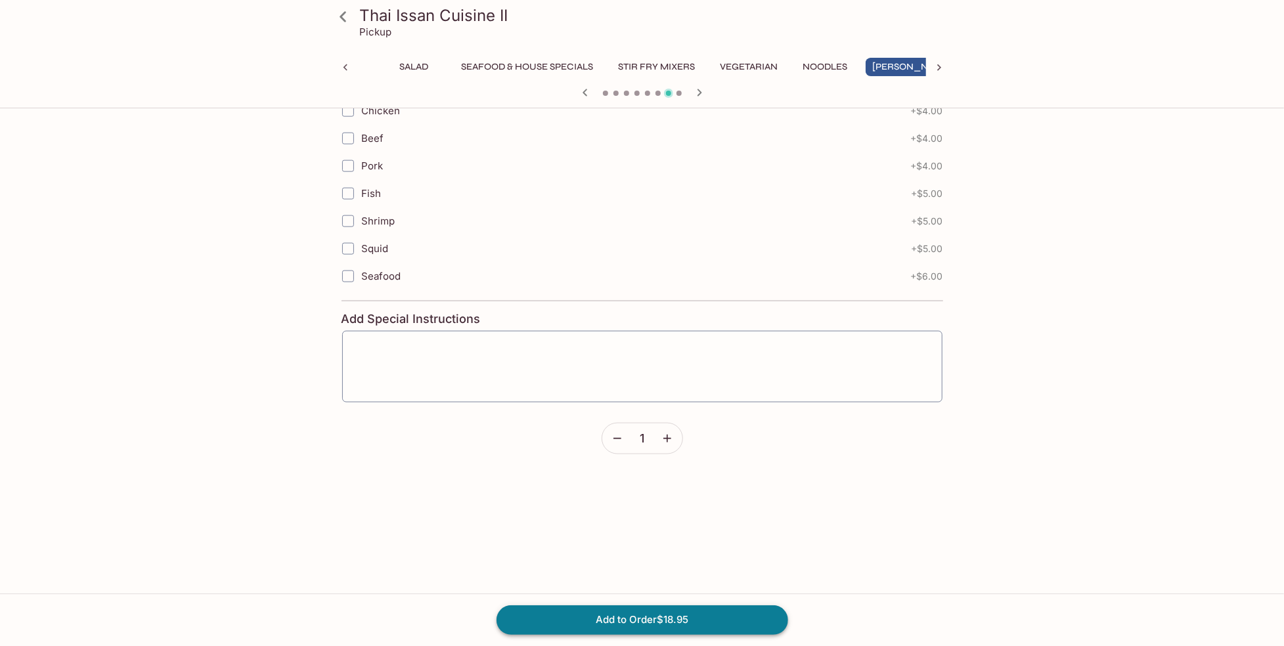
click at [625, 620] on button "Add to Order $18.95" at bounding box center [643, 620] width 292 height 29
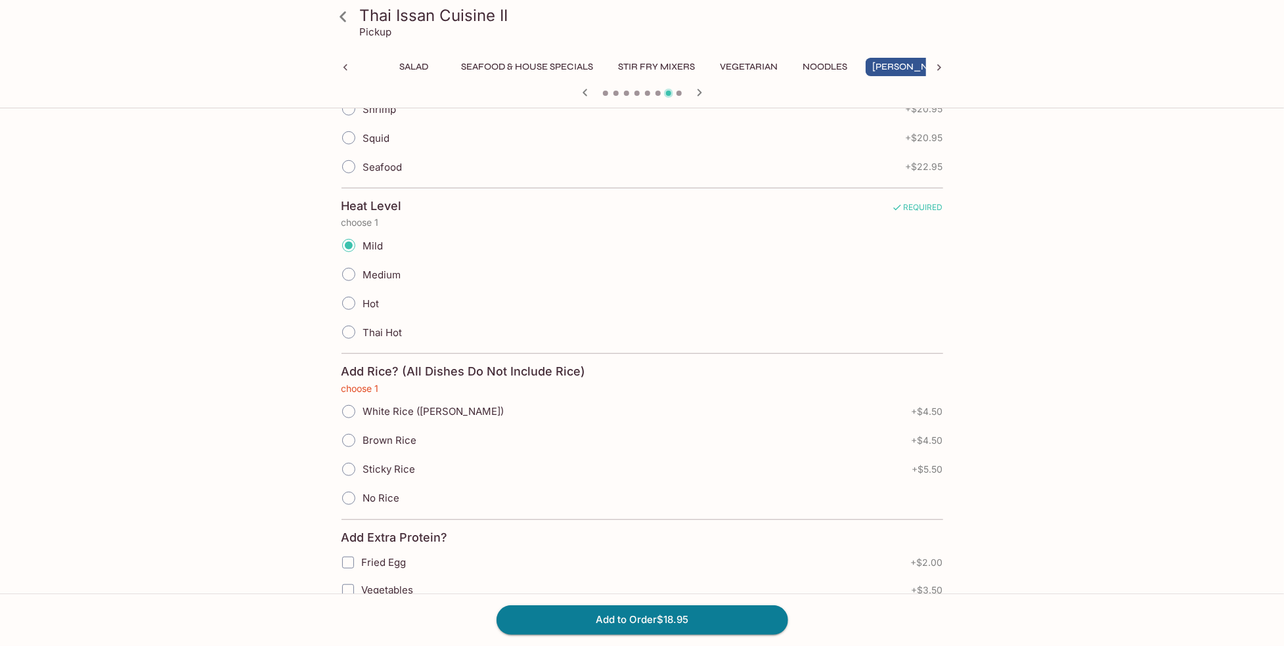
scroll to position [591, 0]
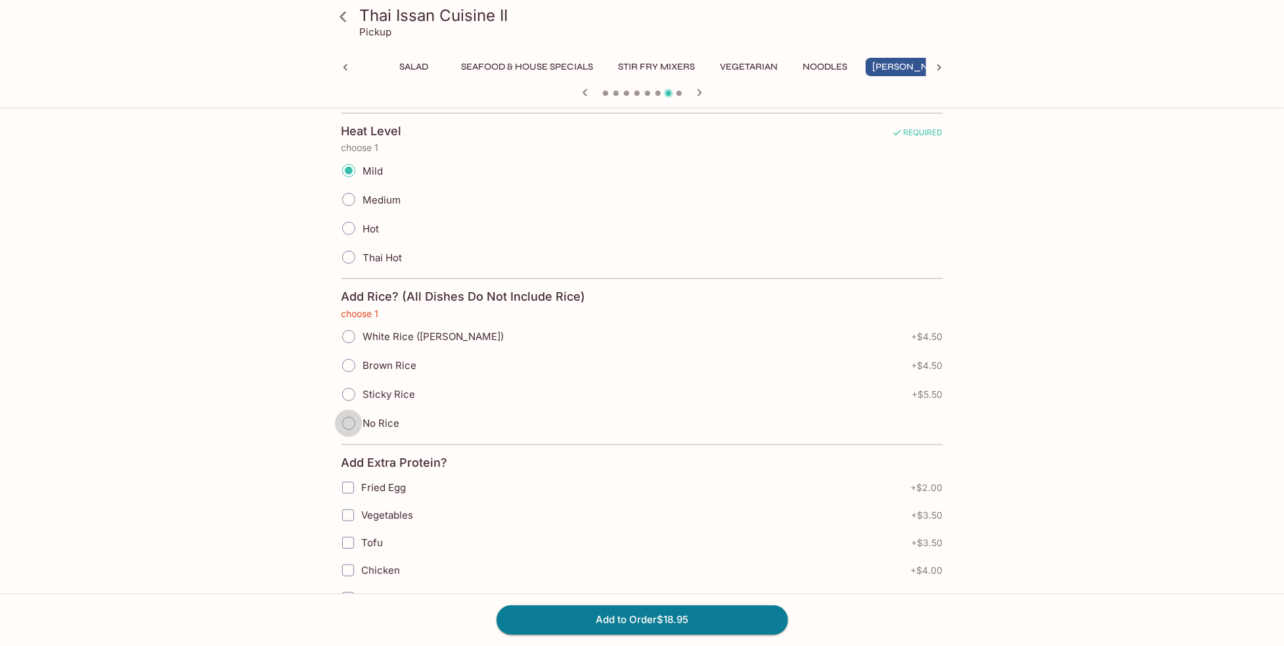
click at [353, 412] on input "No Rice" at bounding box center [349, 424] width 28 height 28
radio input "true"
click at [636, 613] on button "Add to Order $18.95" at bounding box center [643, 620] width 292 height 29
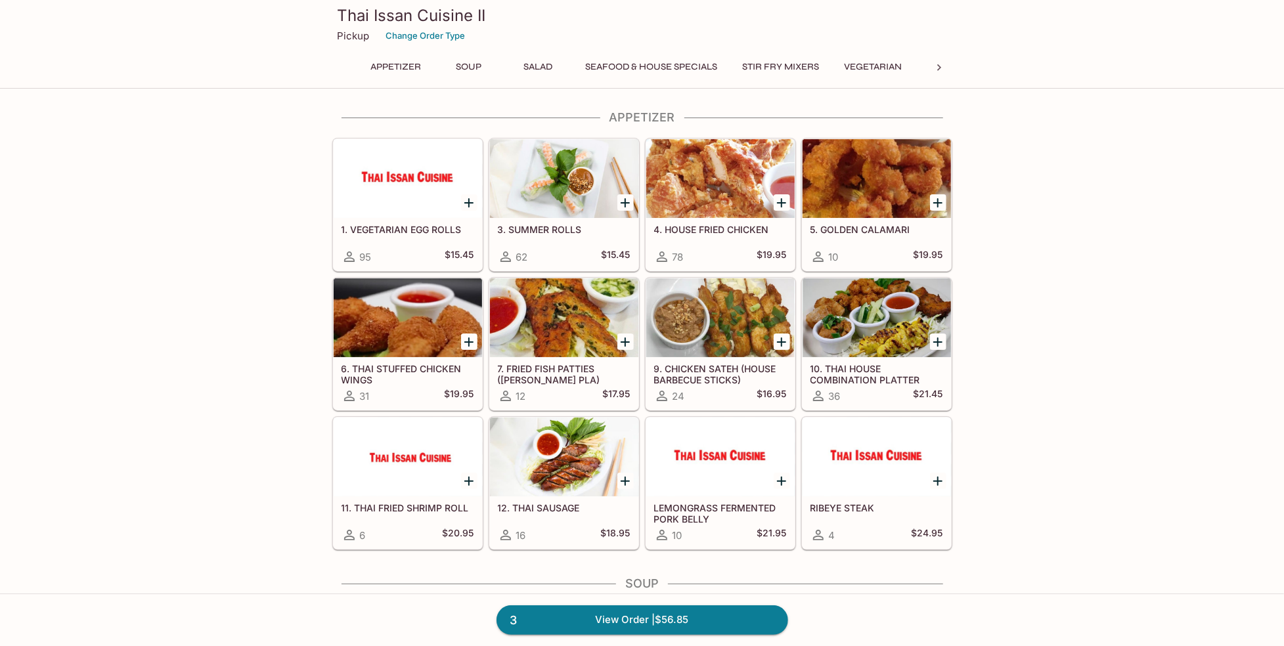
click at [773, 67] on button "Stir Fry Mixers" at bounding box center [781, 67] width 91 height 18
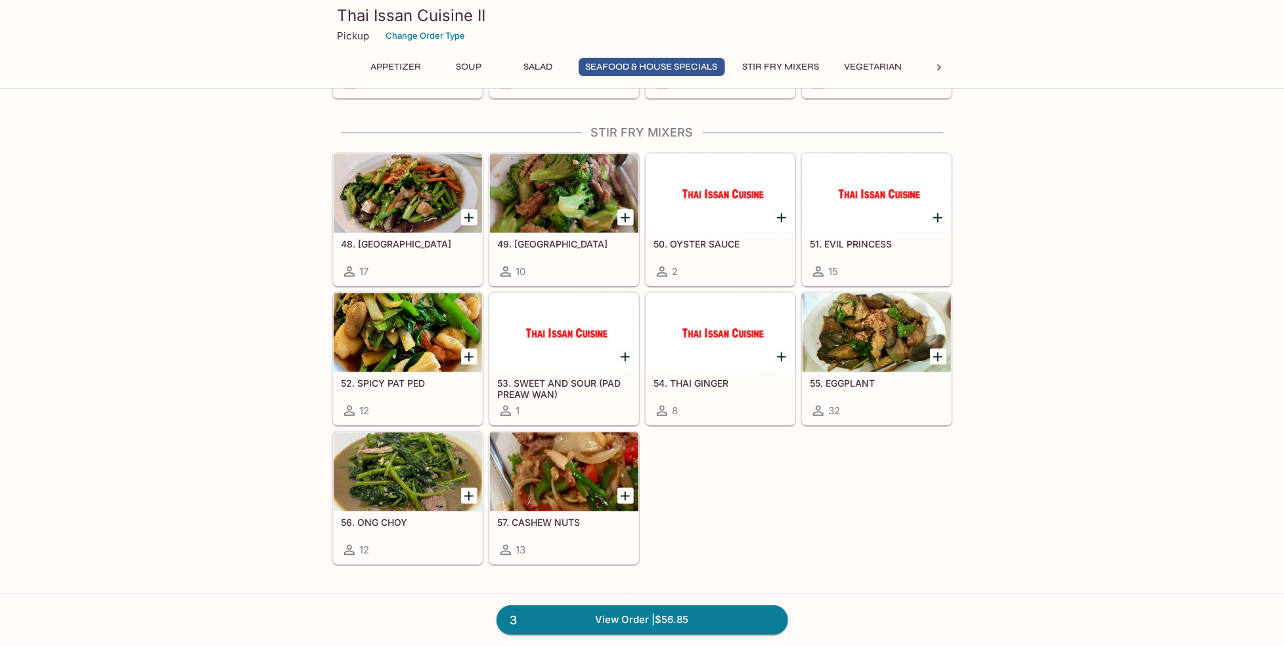
scroll to position [1435, 0]
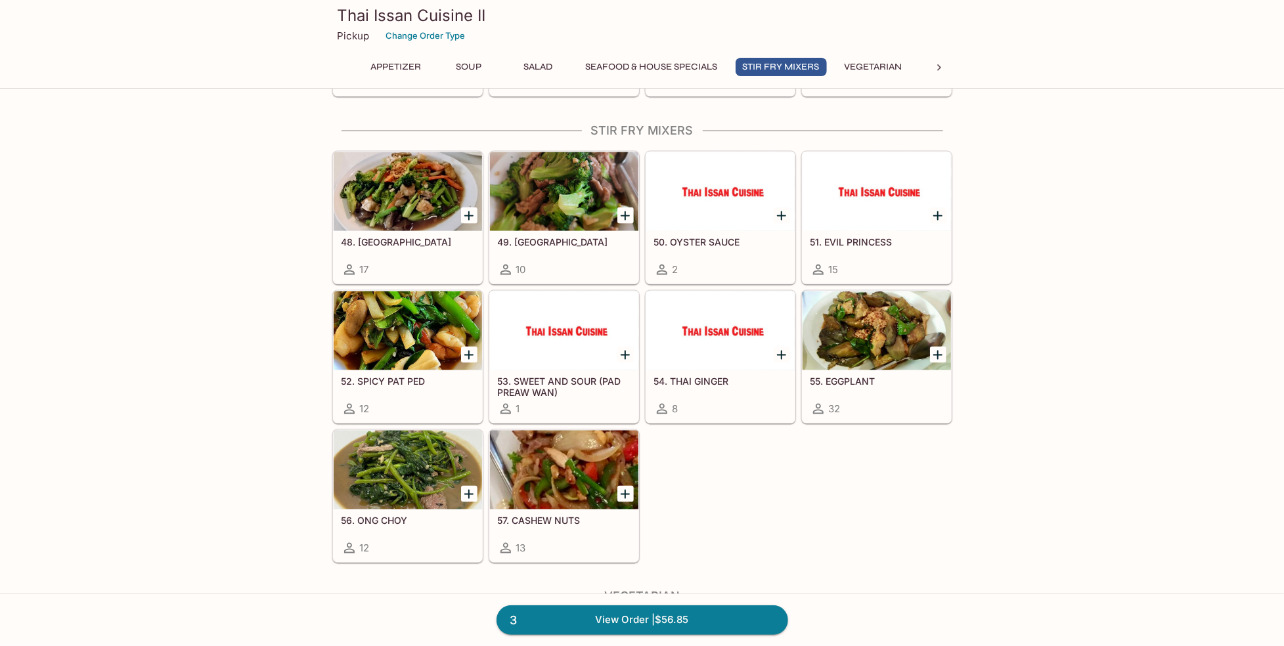
click at [415, 472] on div at bounding box center [408, 470] width 148 height 79
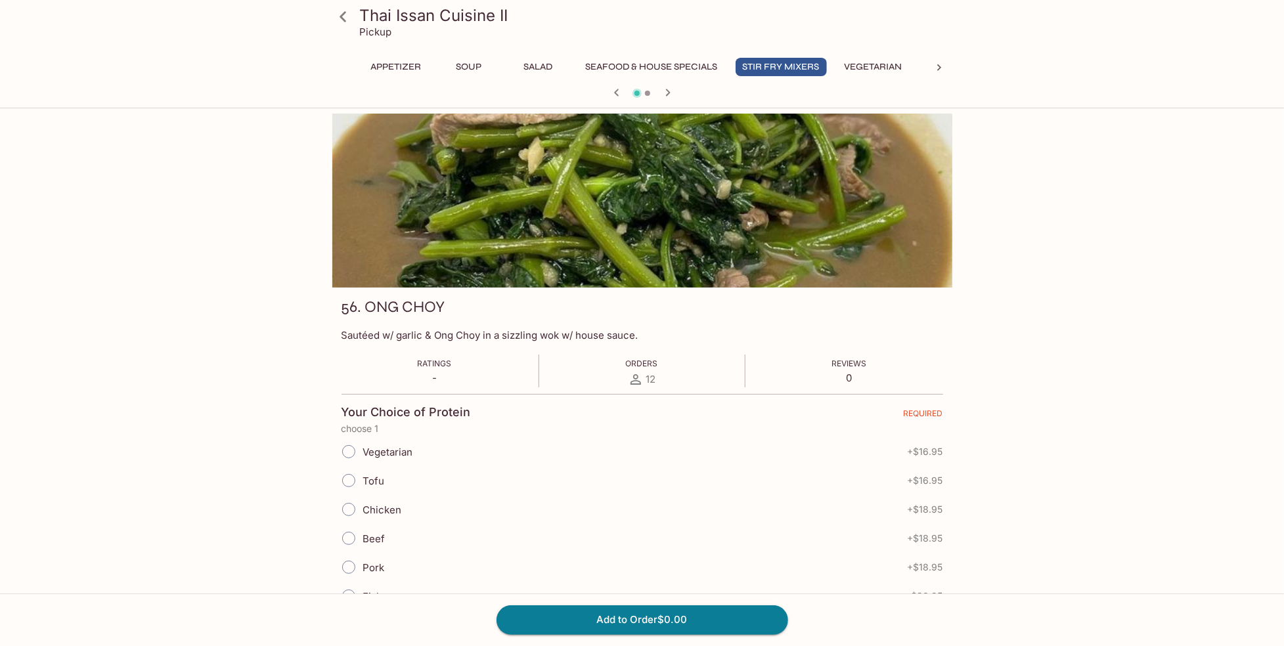
click at [351, 449] on input "Vegetarian" at bounding box center [349, 452] width 28 height 28
radio input "true"
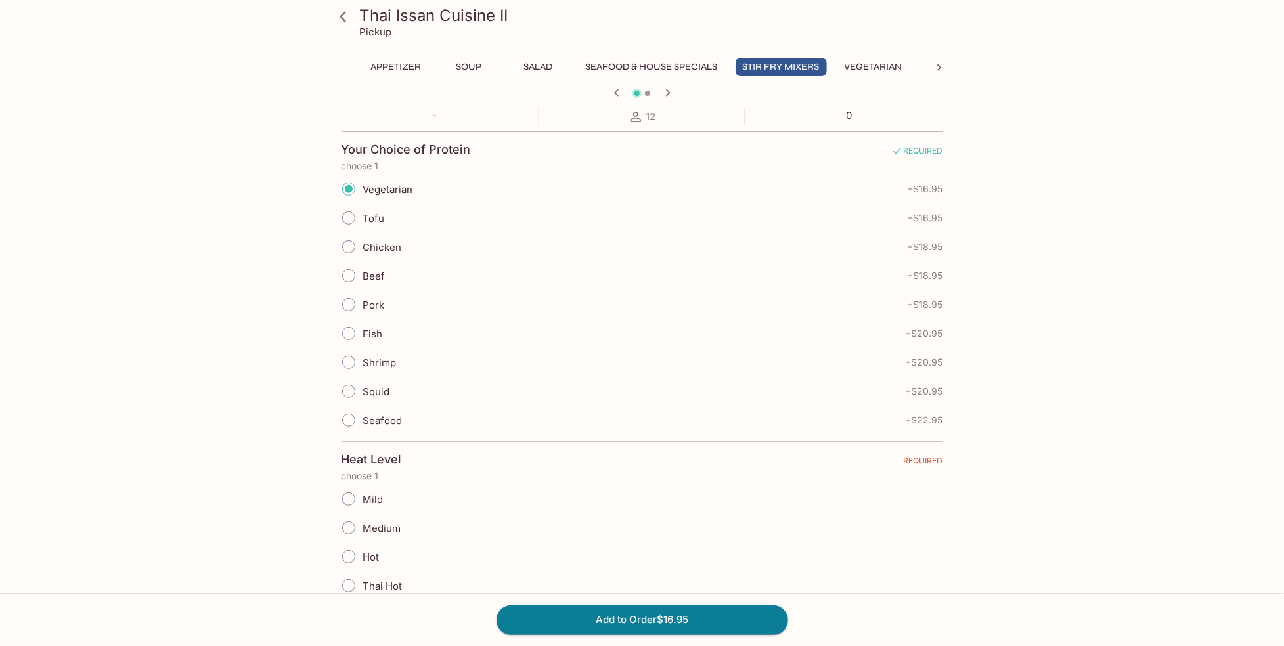
scroll to position [394, 0]
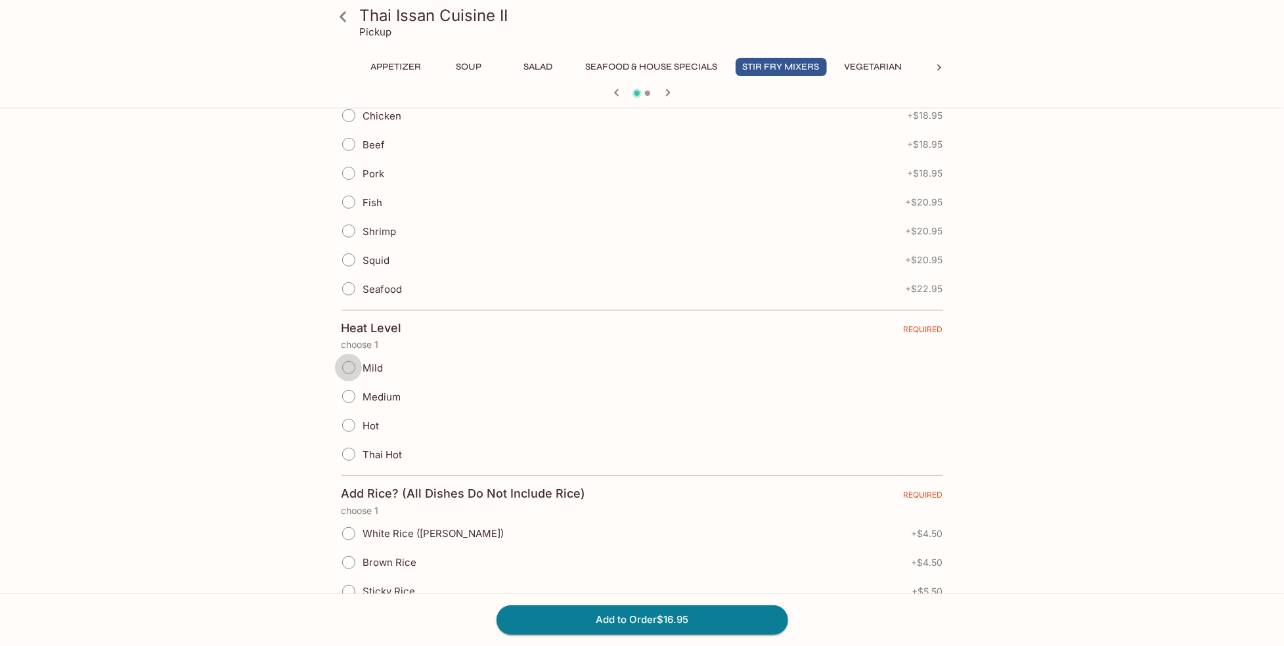
click at [349, 358] on input "Mild" at bounding box center [349, 368] width 28 height 28
radio input "true"
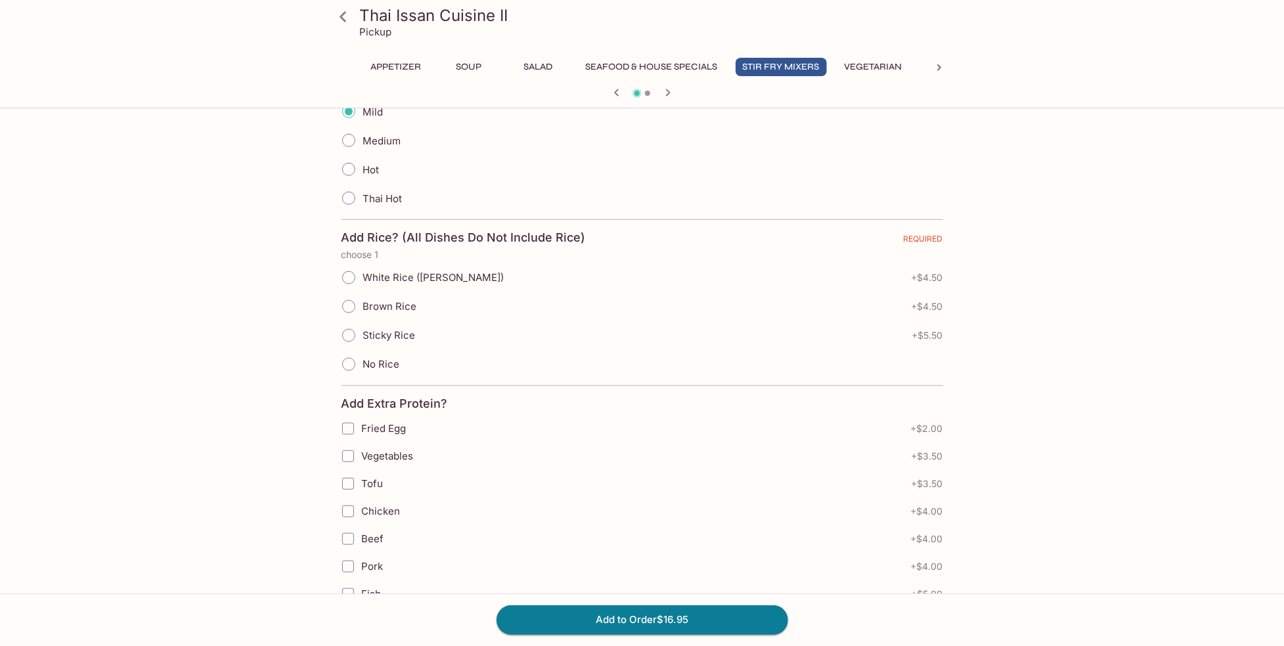
scroll to position [657, 0]
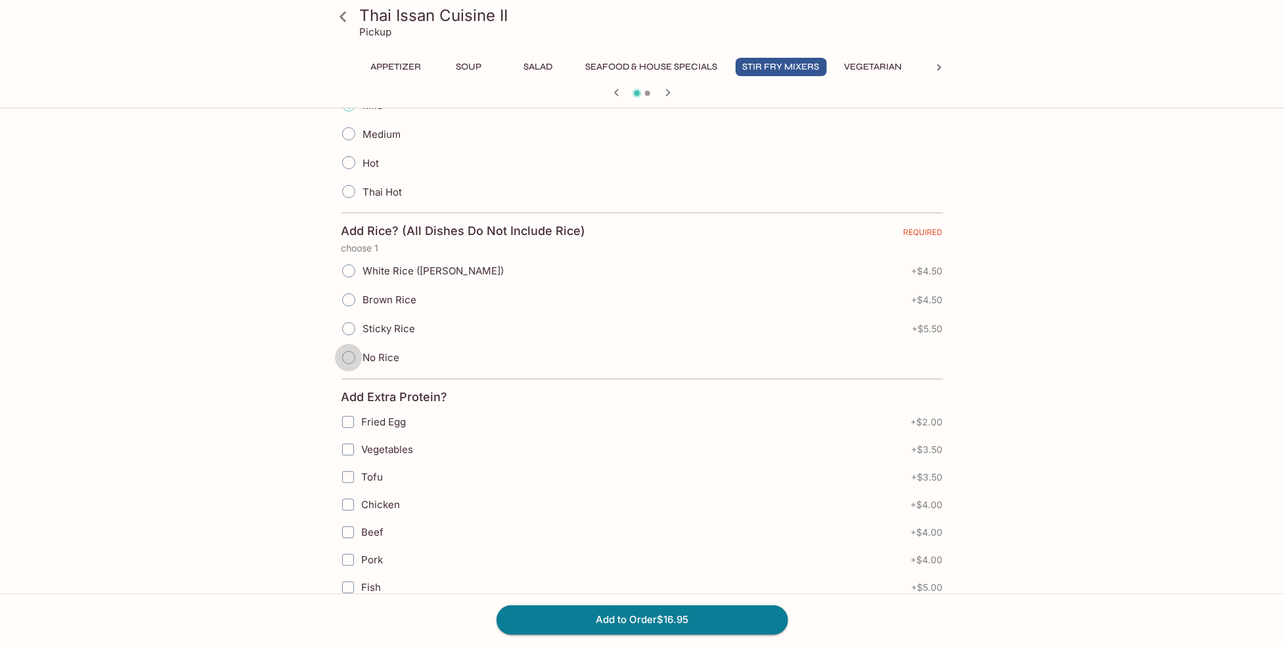
click at [351, 346] on input "No Rice" at bounding box center [349, 358] width 28 height 28
radio input "true"
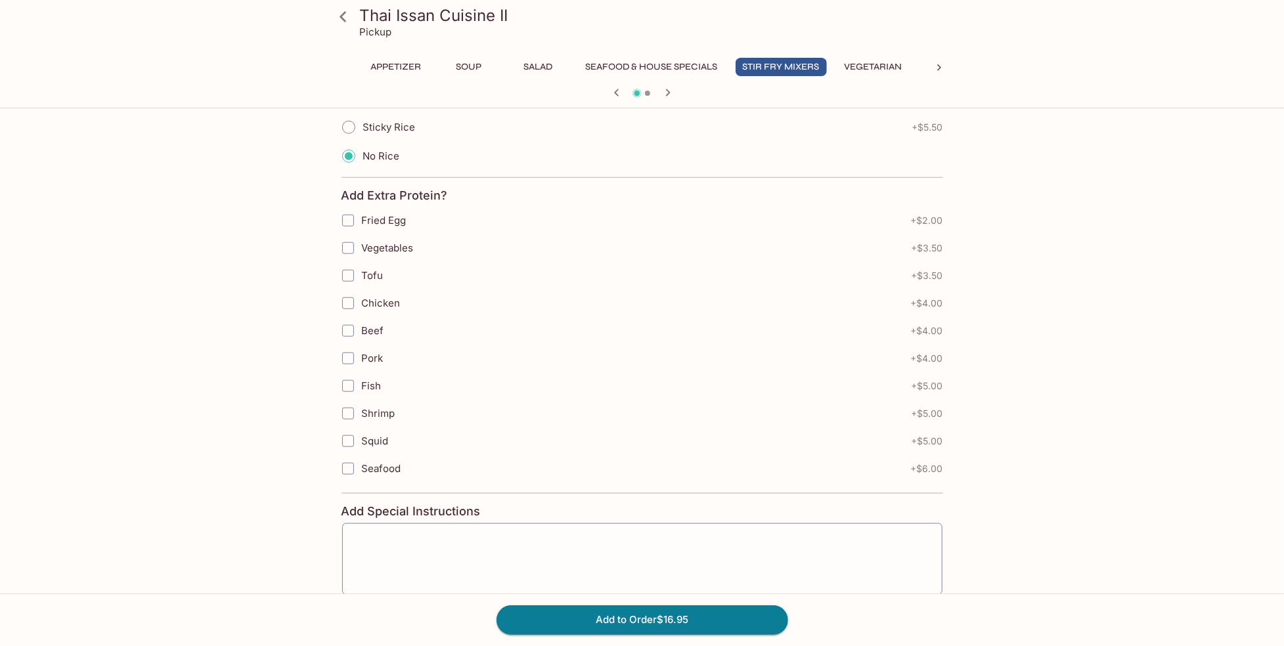
scroll to position [911, 0]
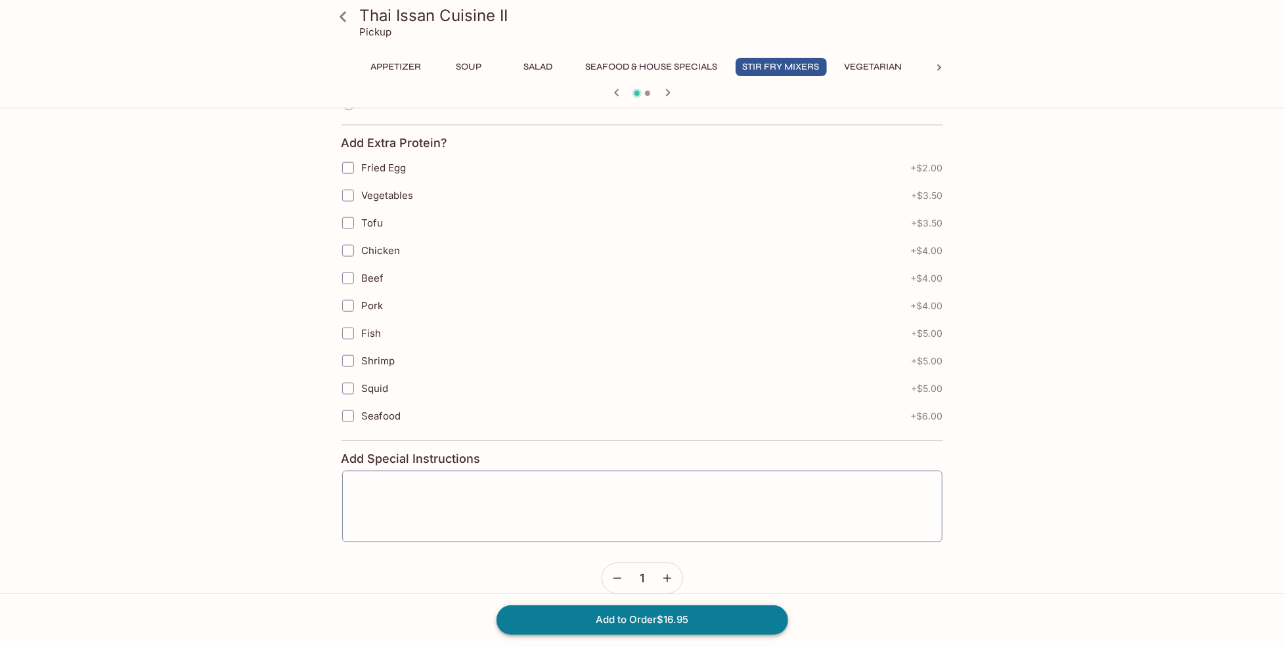
click at [655, 623] on button "Add to Order $16.95" at bounding box center [643, 620] width 292 height 29
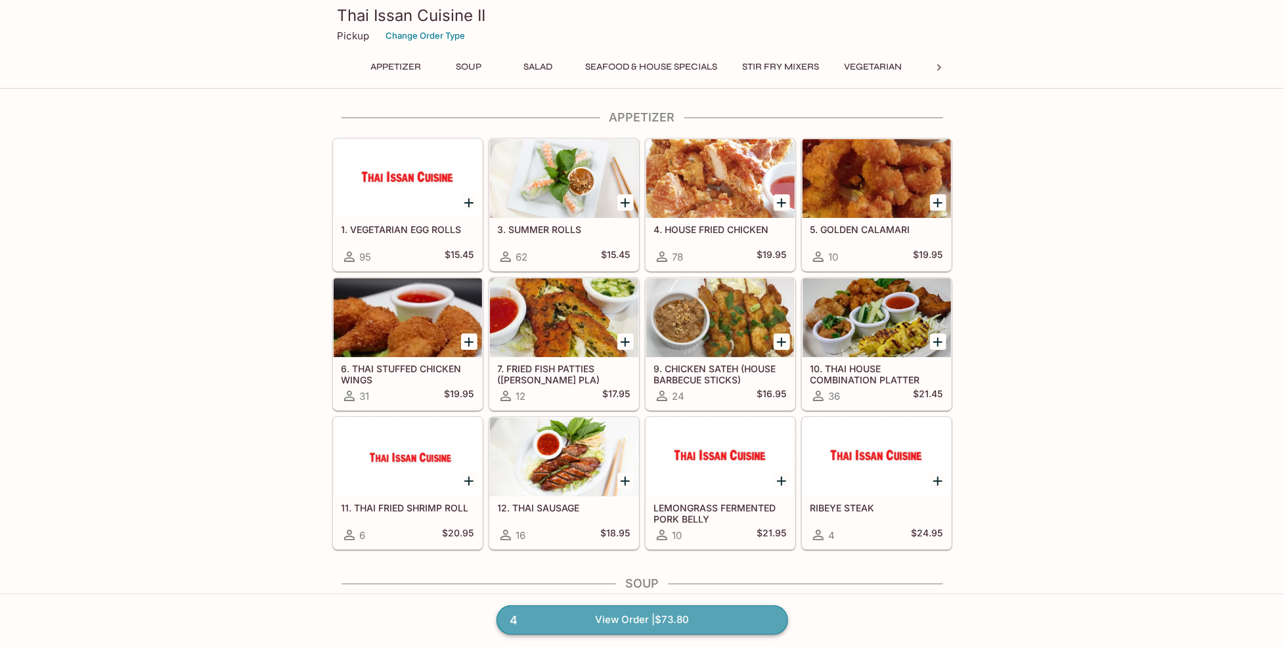
click at [648, 623] on link "4 View Order | $73.80" at bounding box center [643, 620] width 292 height 29
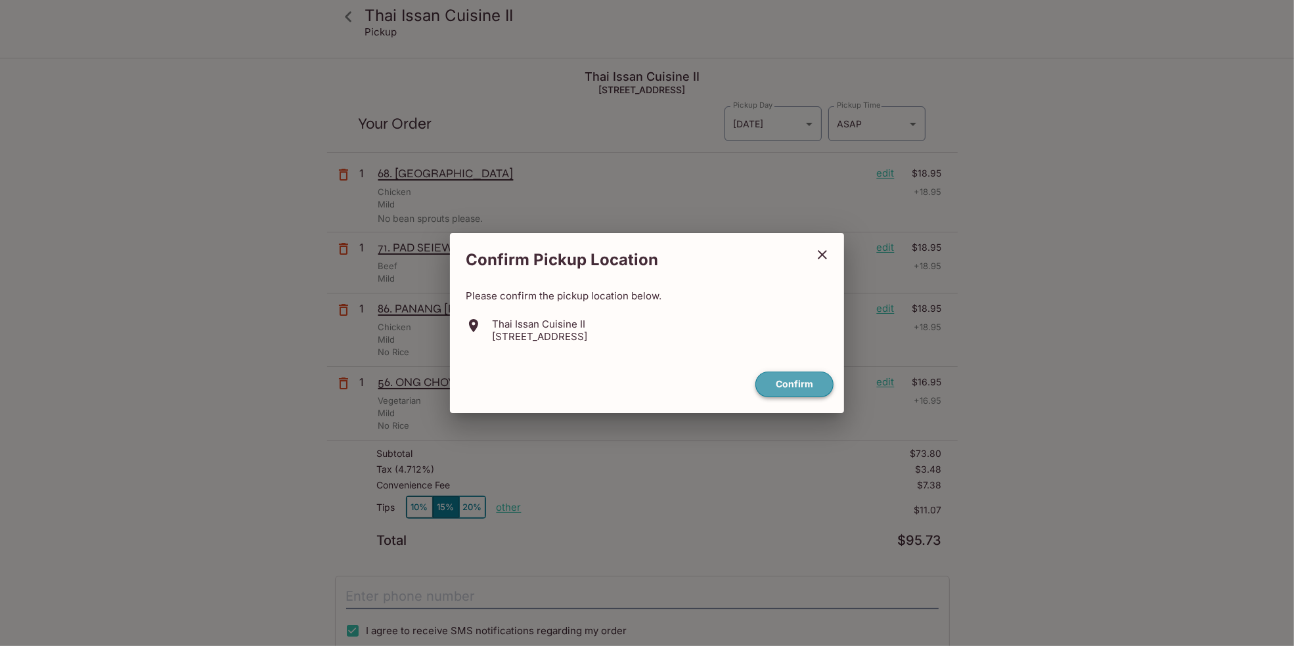
click at [785, 388] on button "Confirm" at bounding box center [795, 385] width 78 height 26
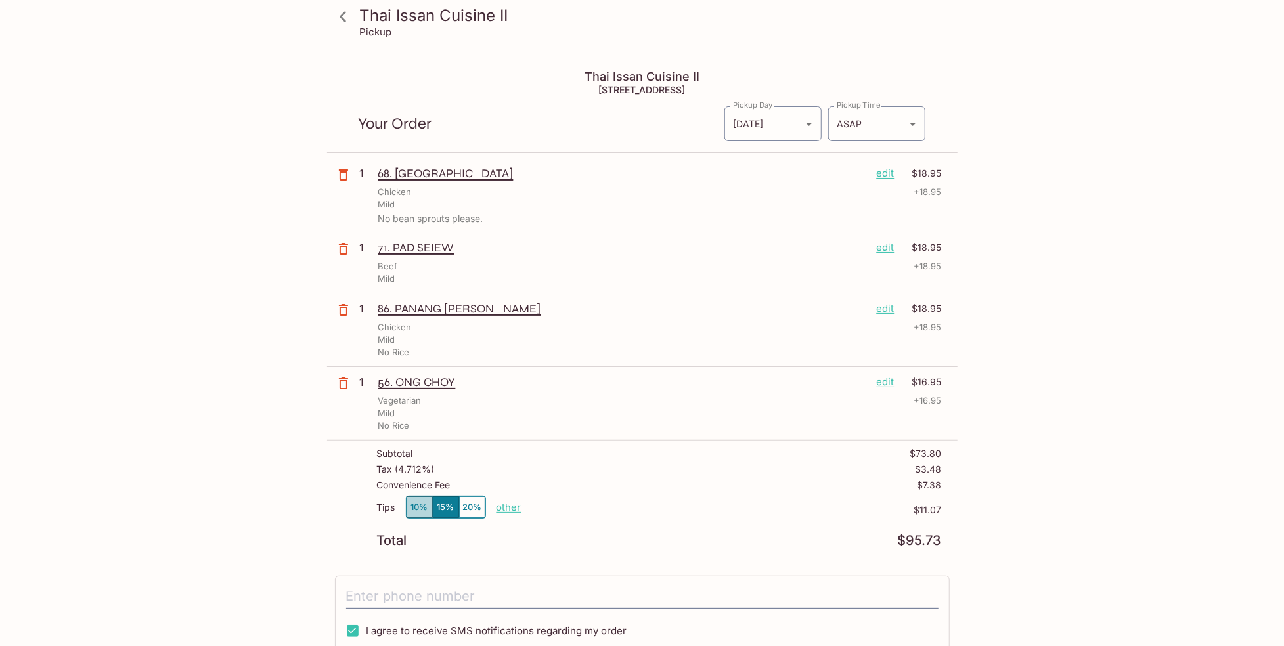
click at [413, 507] on button "10%" at bounding box center [420, 508] width 26 height 22
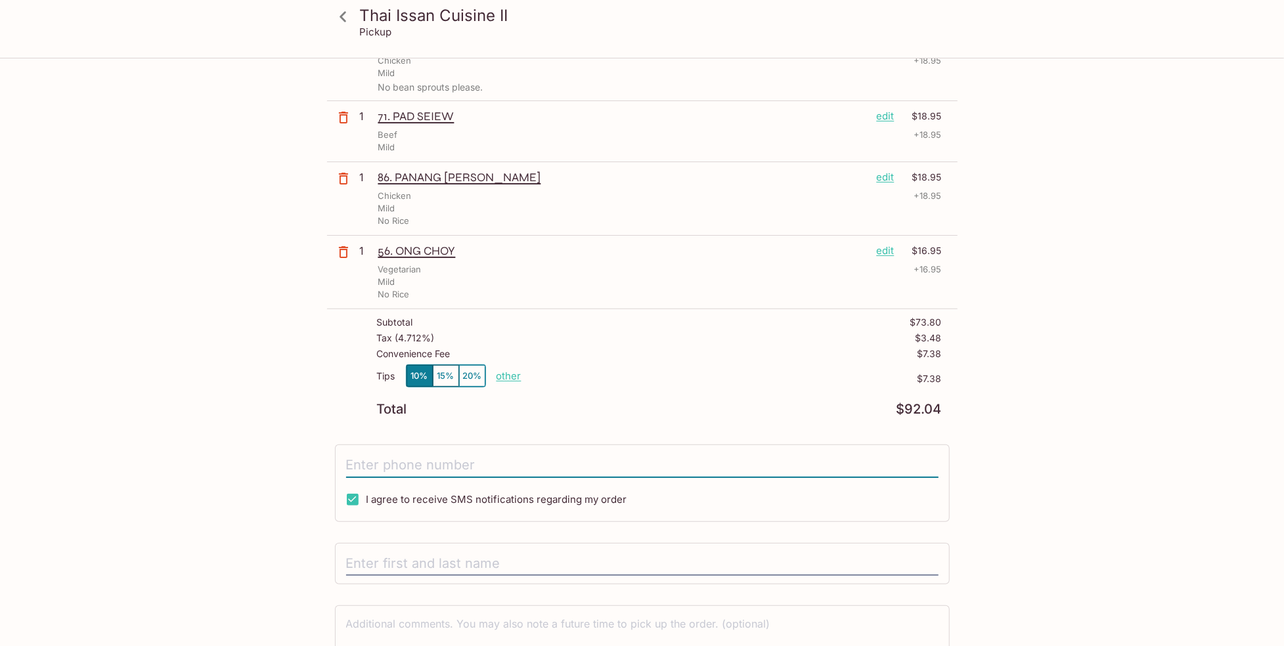
click at [470, 459] on input "tel" at bounding box center [642, 465] width 593 height 25
type input "[PHONE_NUMBER]"
click at [204, 418] on div "Thai Issan Cuisine II Pickup Thai Issan Cuisine II [STREET_ADDRESS] Your Order …" at bounding box center [642, 251] width 1284 height 646
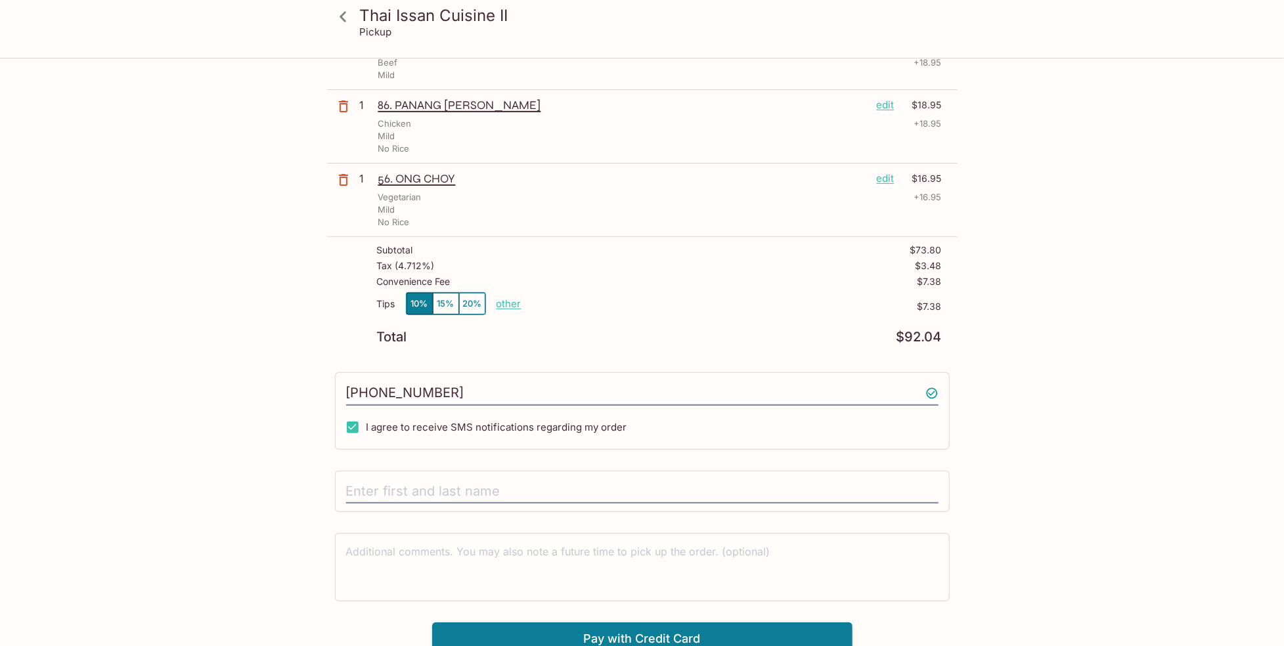
scroll to position [206, 0]
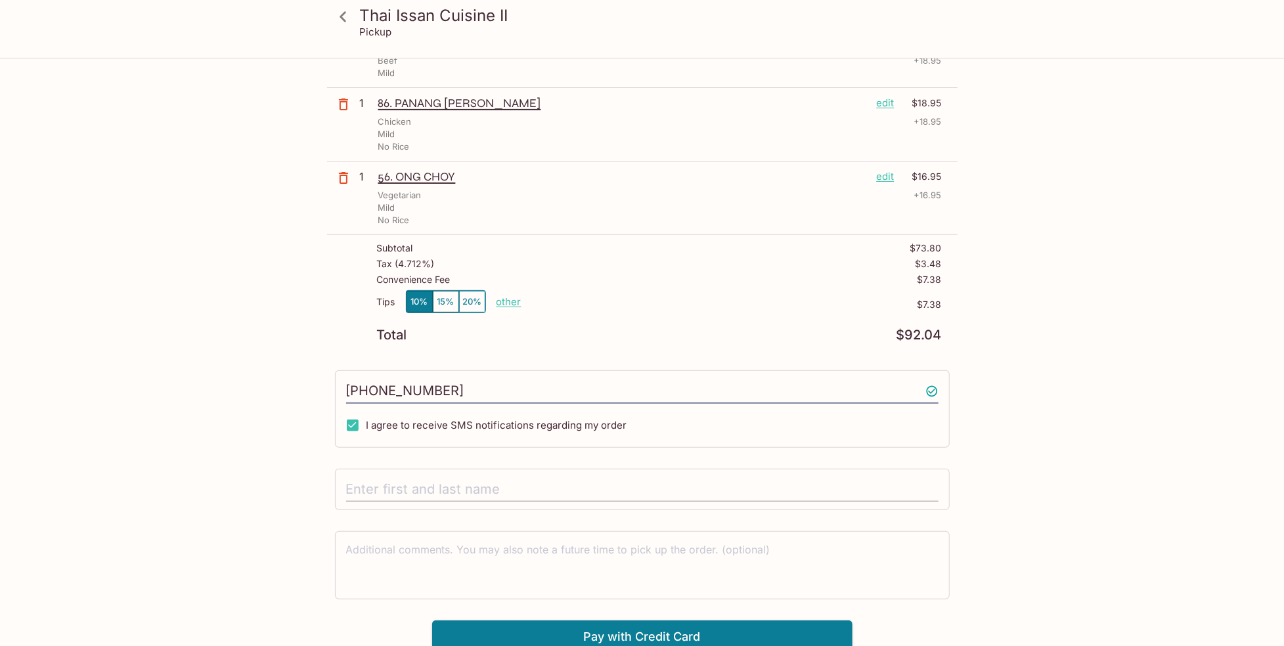
click at [380, 489] on input "text" at bounding box center [642, 490] width 593 height 25
type input "[PERSON_NAME]"
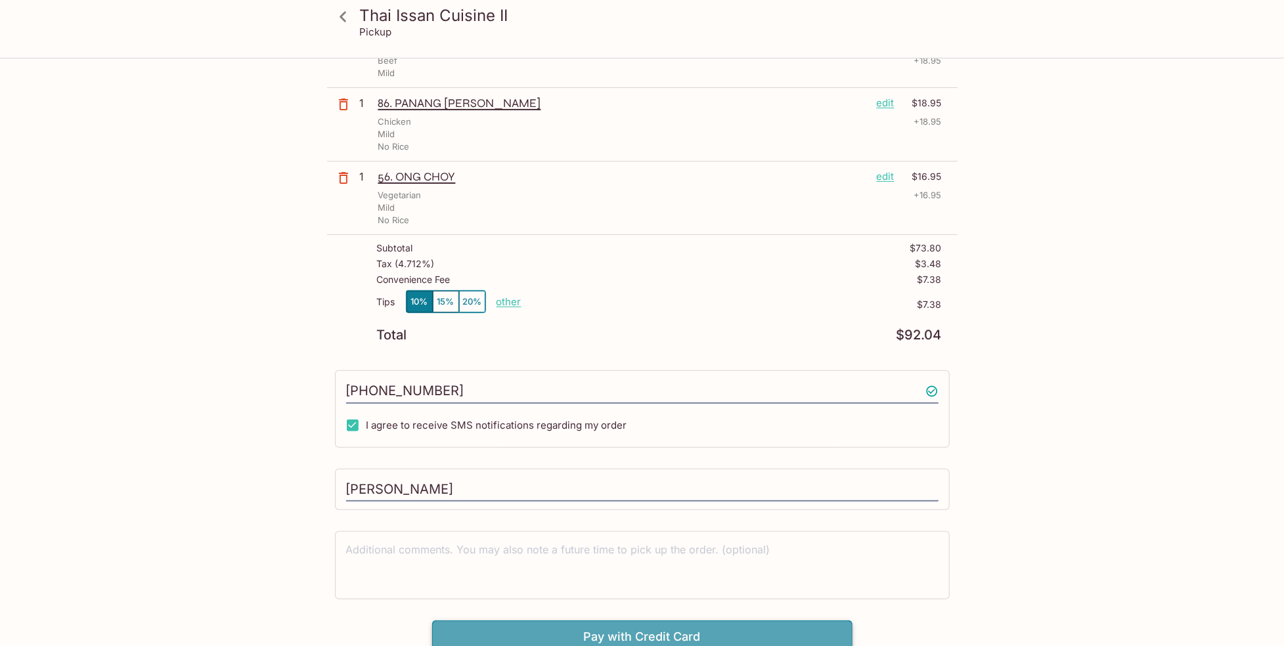
click at [625, 633] on button "Pay with Credit Card" at bounding box center [642, 637] width 420 height 33
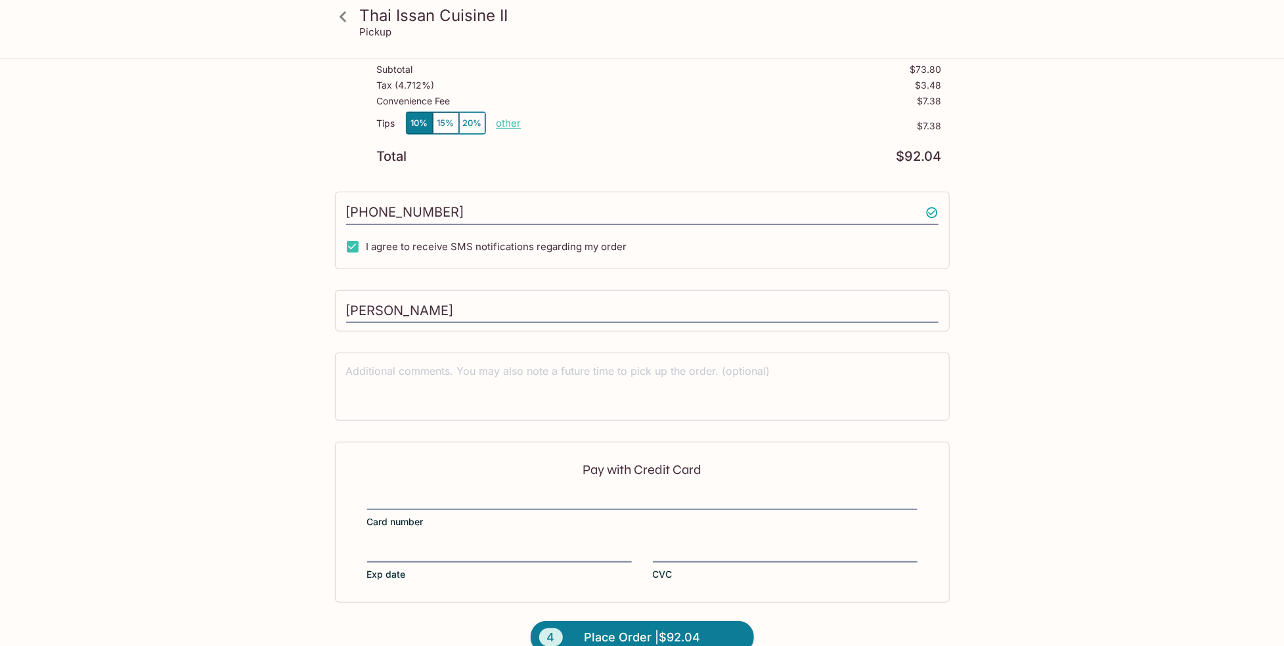
scroll to position [401, 0]
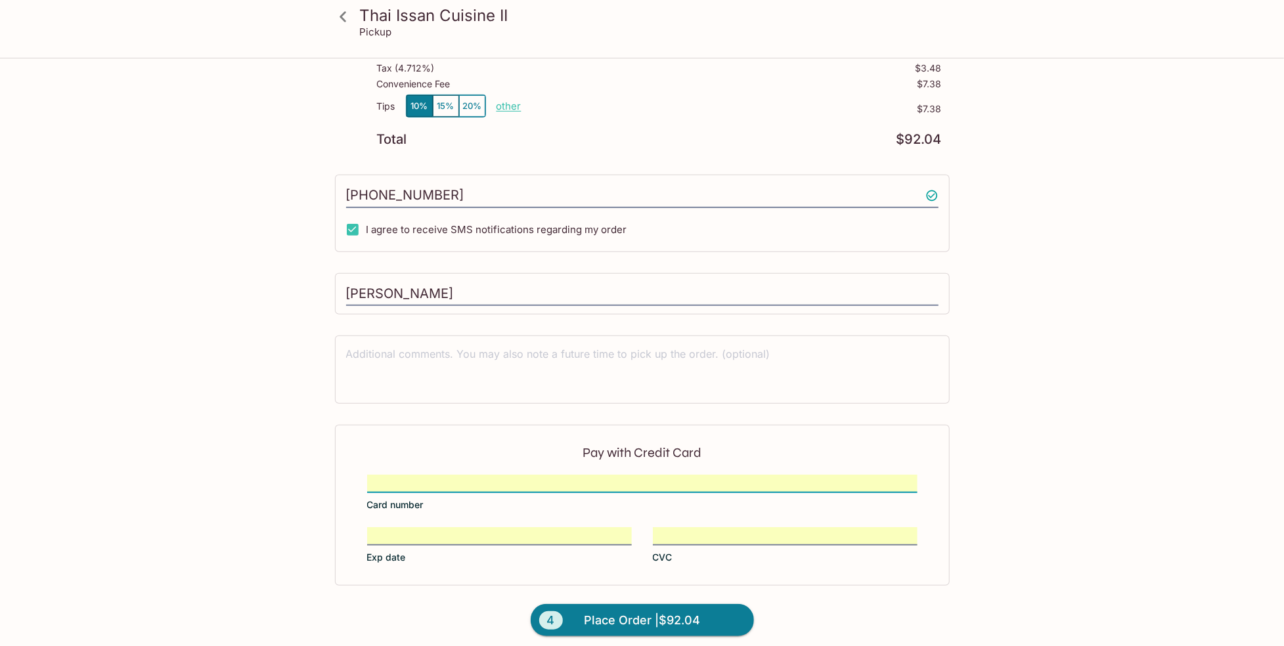
click at [290, 501] on div "Thai Issan Cuisine II Pickup Thai Issan Cuisine II [STREET_ADDRESS] Your Order …" at bounding box center [642, 156] width 841 height 997
click at [632, 612] on span "Place Order | $92.04" at bounding box center [642, 620] width 116 height 21
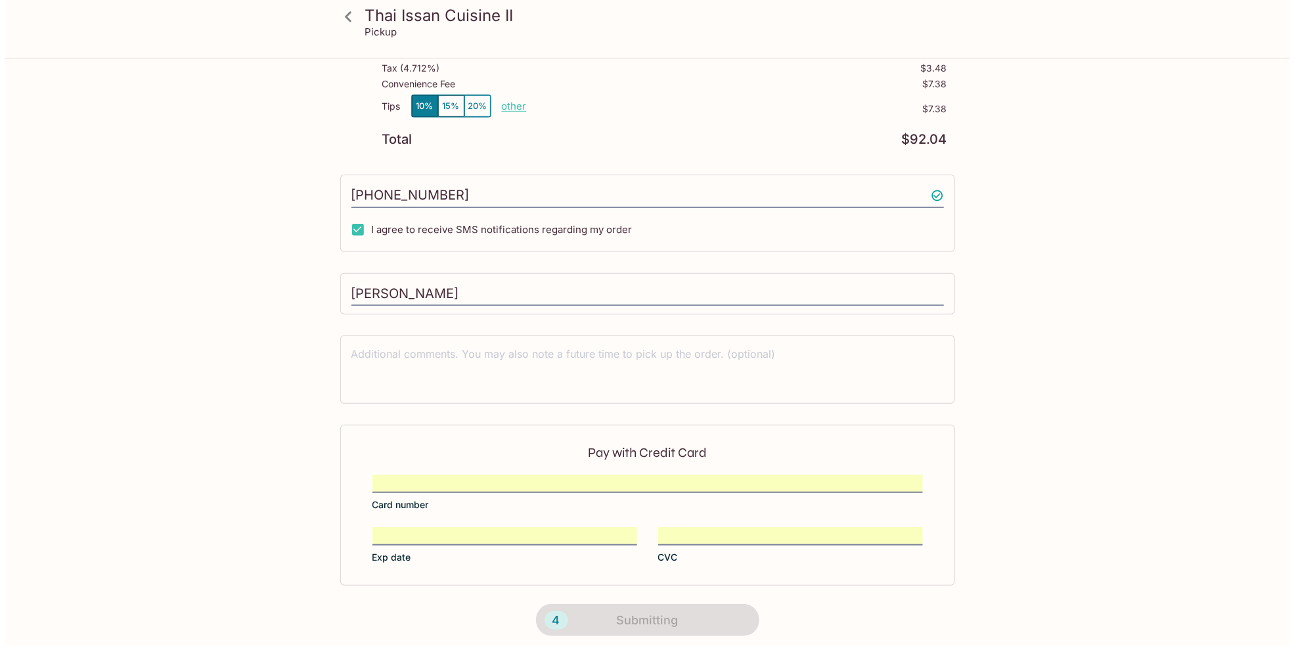
scroll to position [0, 0]
